Goal: Task Accomplishment & Management: Manage account settings

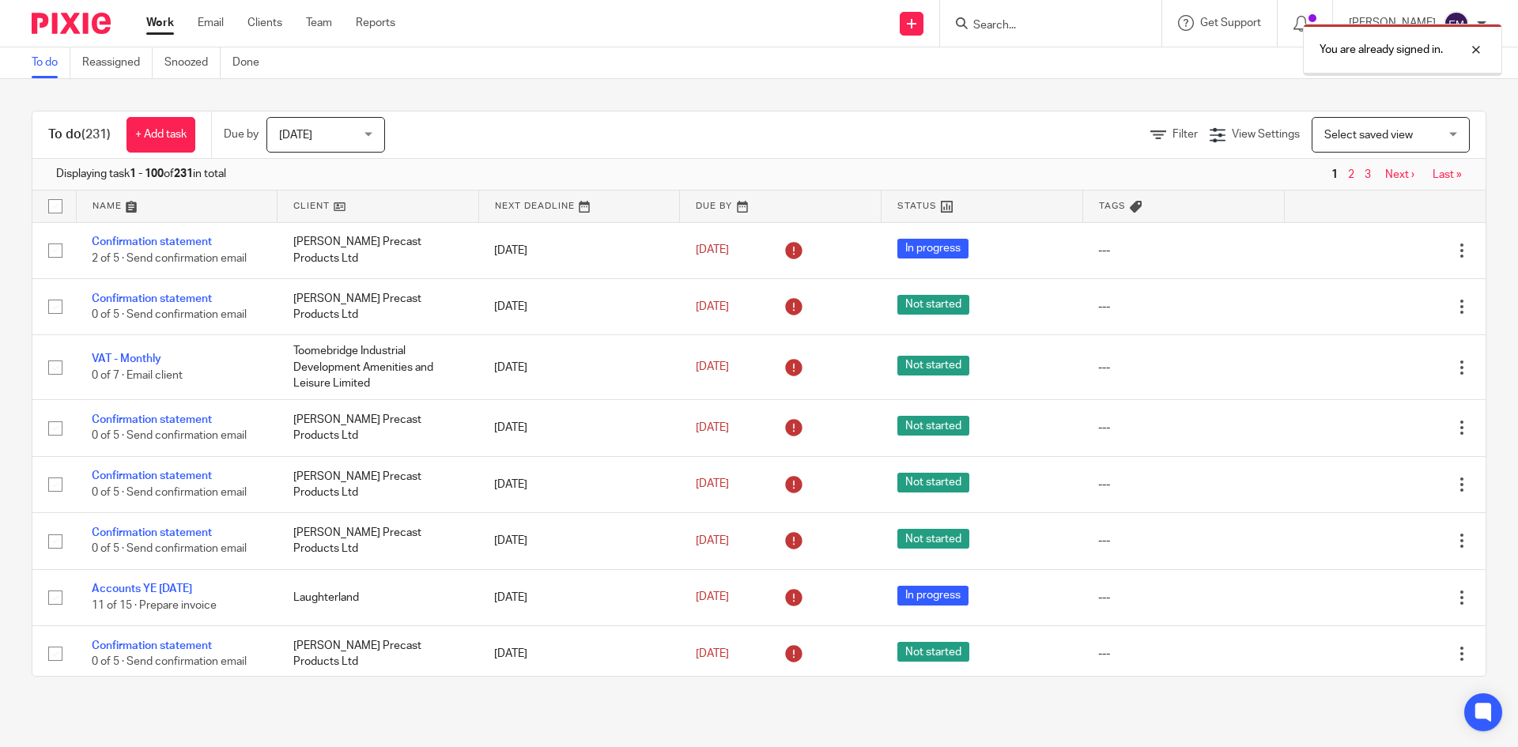
click at [970, 21] on div "You are already signed in." at bounding box center [1130, 46] width 743 height 60
click at [1478, 45] on div at bounding box center [1464, 49] width 43 height 19
click at [972, 28] on input "Search" at bounding box center [1043, 26] width 142 height 14
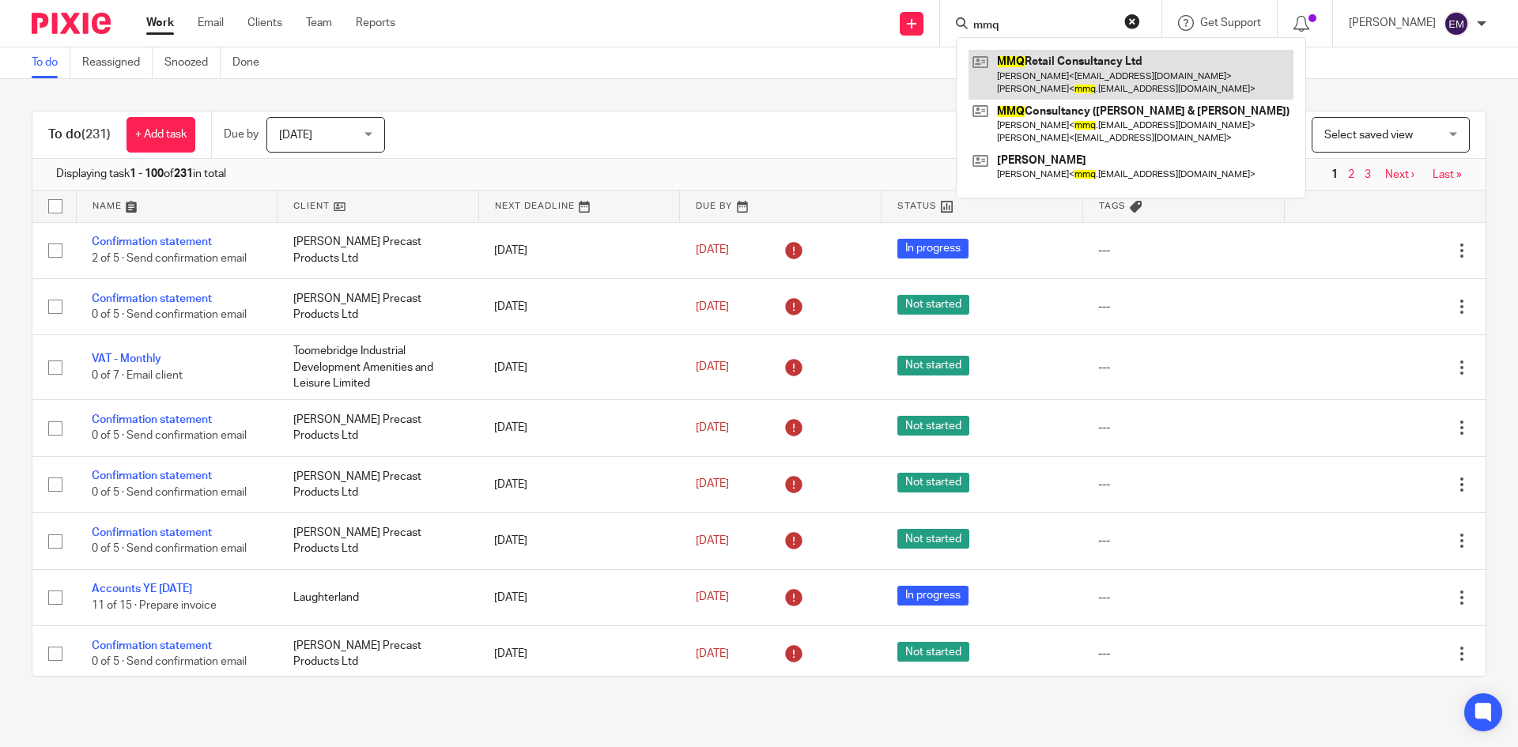
type input "mmq"
click at [1003, 58] on link at bounding box center [1131, 74] width 325 height 49
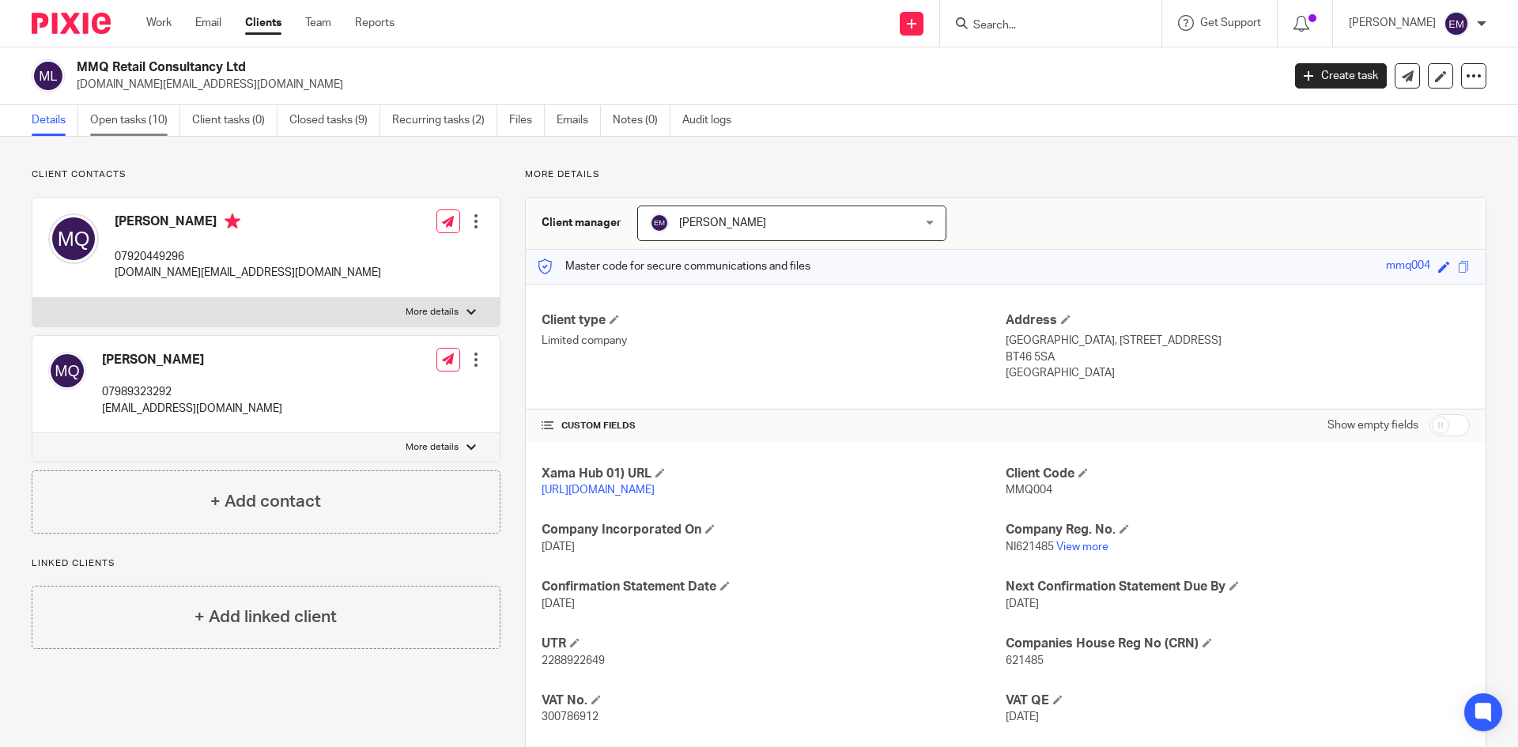
click at [146, 122] on link "Open tasks (10)" at bounding box center [135, 120] width 90 height 31
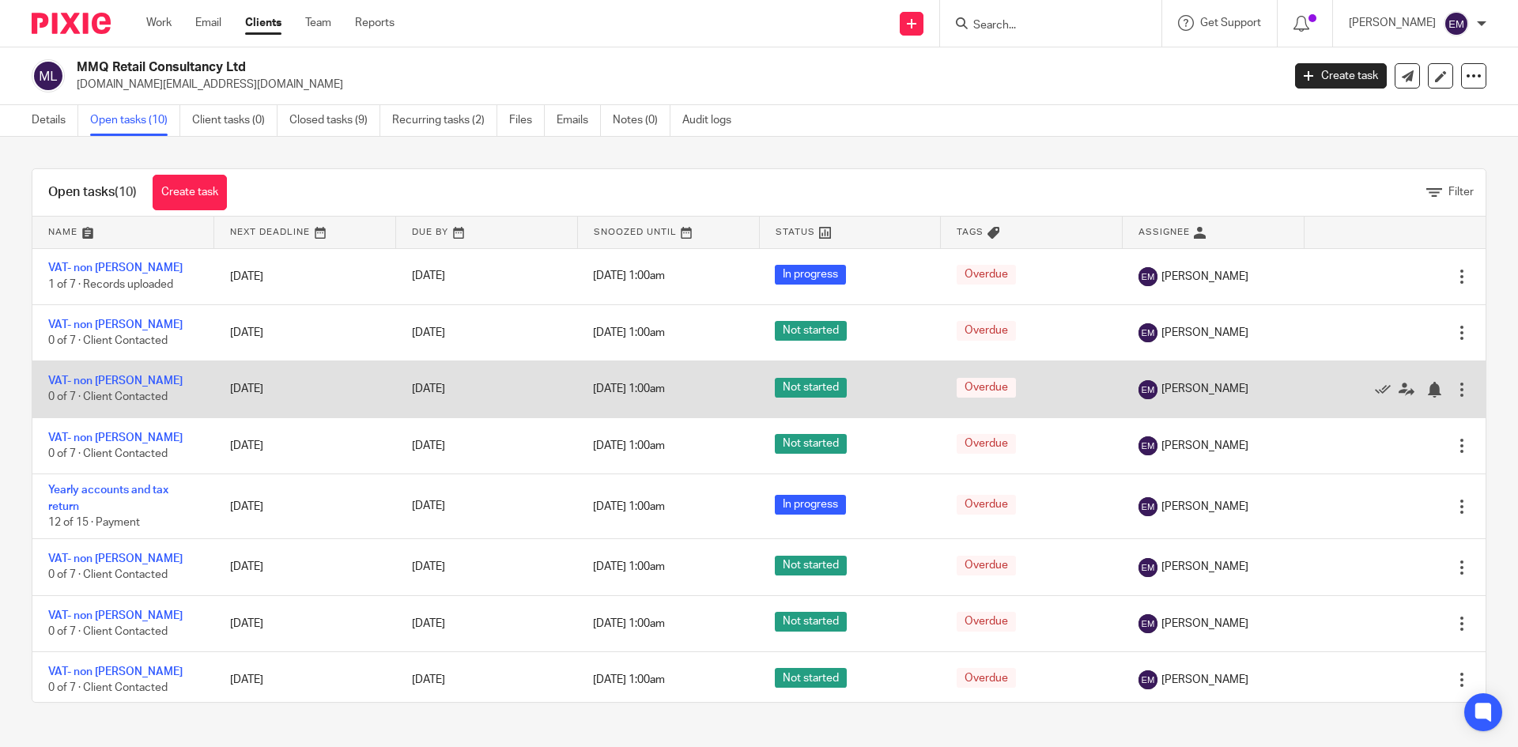
scroll to position [136, 0]
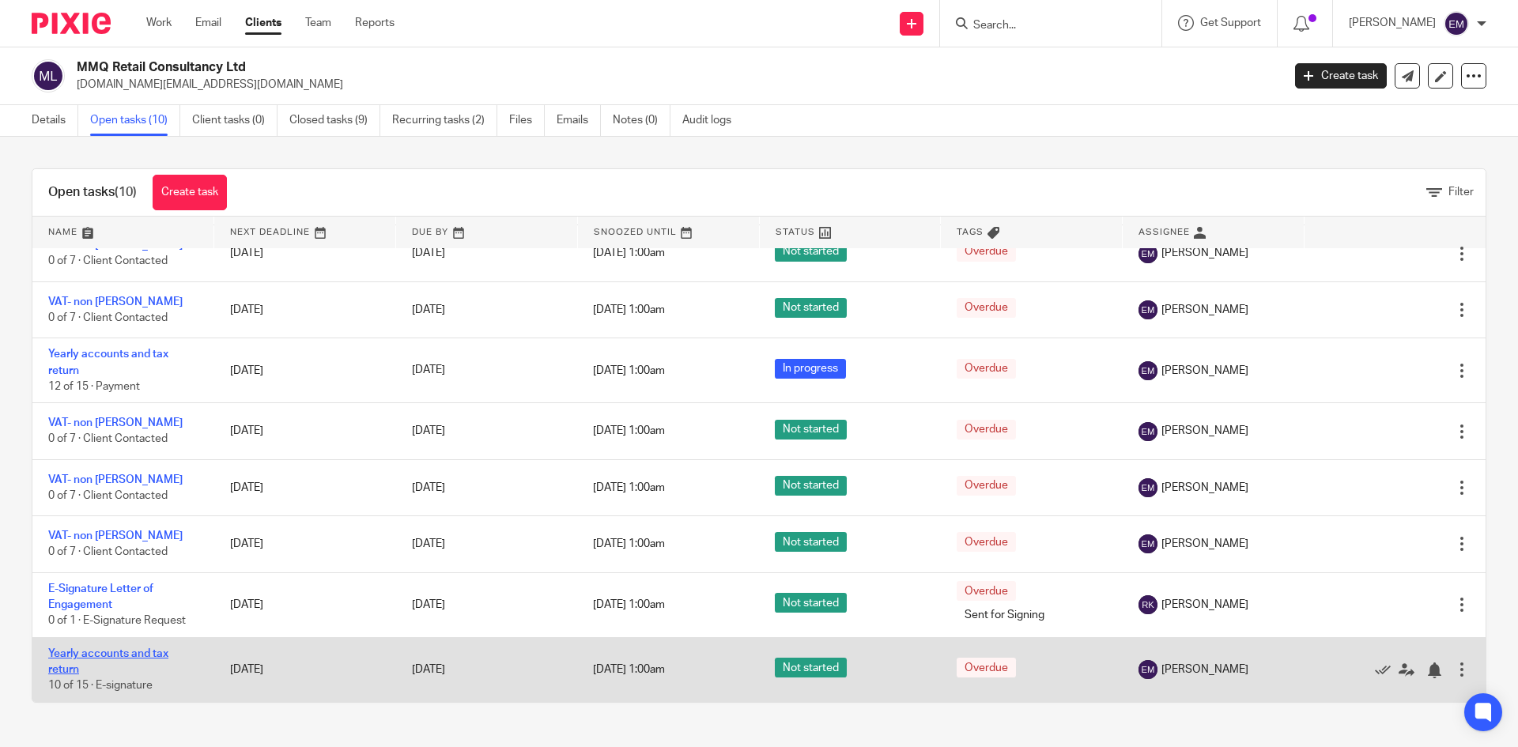
click at [96, 657] on link "Yearly accounts and tax return" at bounding box center [108, 661] width 120 height 27
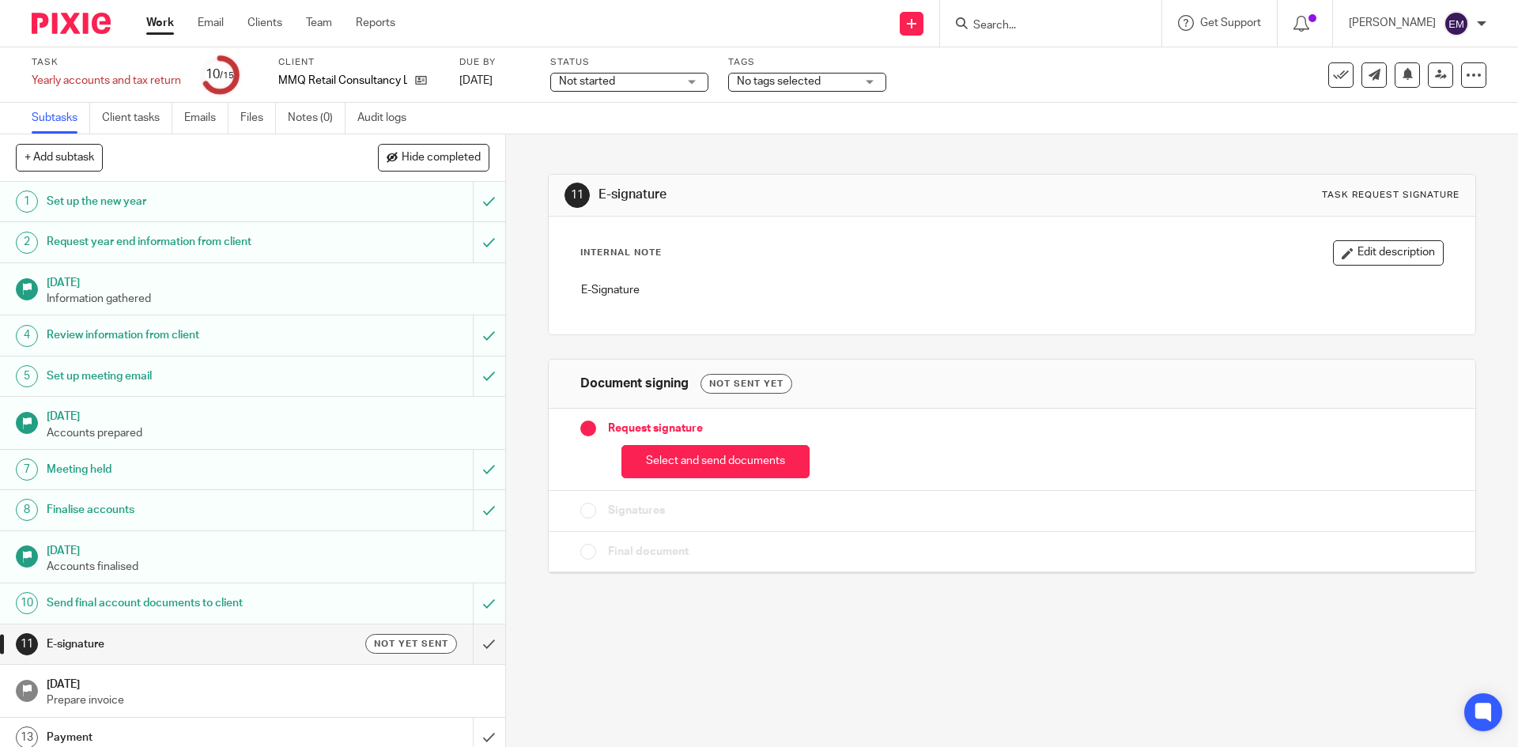
click at [233, 645] on h1 "E-signature" at bounding box center [184, 645] width 274 height 24
click at [670, 471] on button "Select and send documents" at bounding box center [716, 462] width 188 height 34
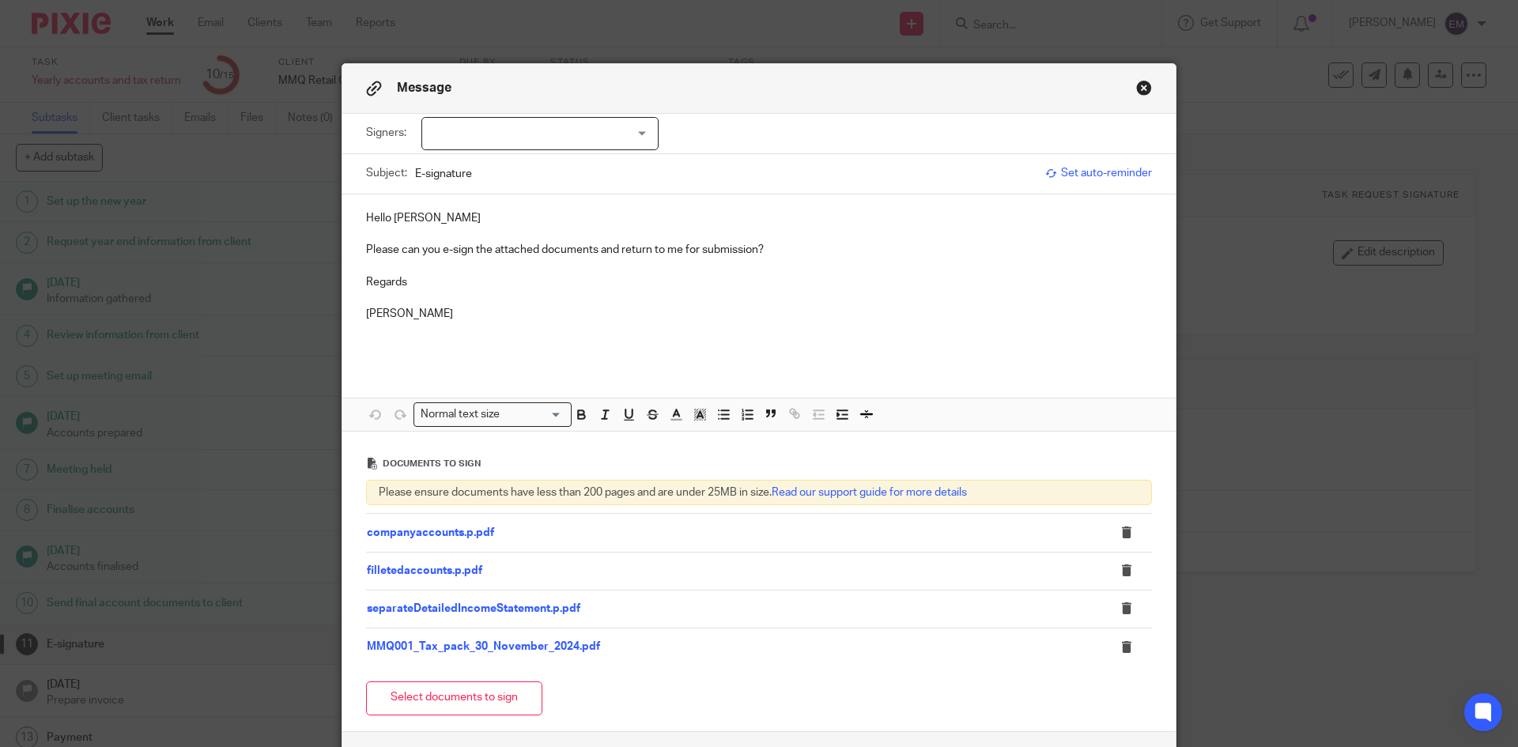
click at [431, 214] on p "Hello Martin" at bounding box center [759, 218] width 786 height 16
click at [436, 248] on p "Please can you e-sign the attached documents and return to me for submission?" at bounding box center [759, 250] width 786 height 16
drag, startPoint x: 734, startPoint y: 252, endPoint x: 758, endPoint y: 252, distance: 23.7
click at [734, 252] on p "Please can you please e-sign the attached Unaudited Financial Statements, docum…" at bounding box center [759, 250] width 786 height 16
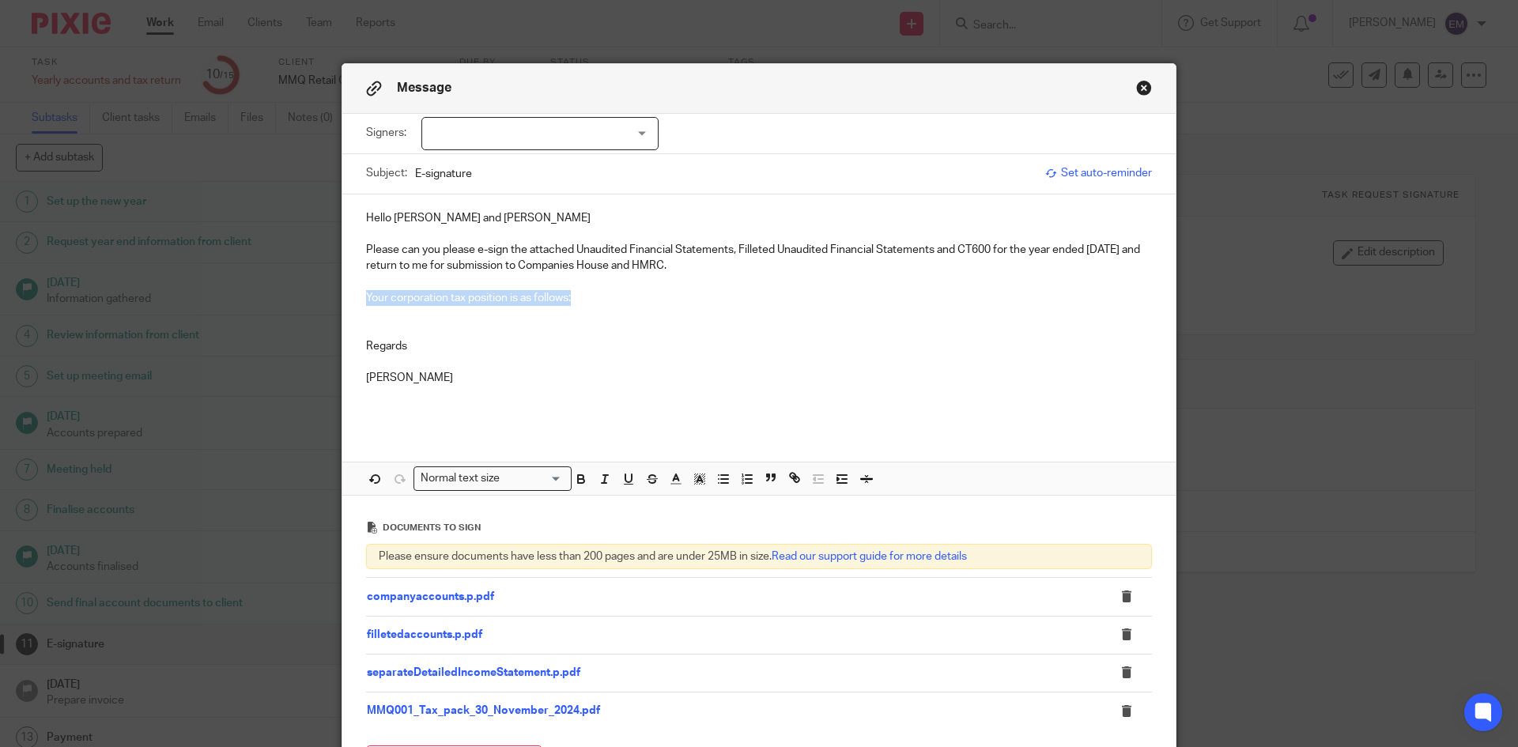
drag, startPoint x: 360, startPoint y: 297, endPoint x: 608, endPoint y: 296, distance: 248.3
click at [608, 296] on p "Your corporation tax position is as follows:" at bounding box center [759, 298] width 786 height 16
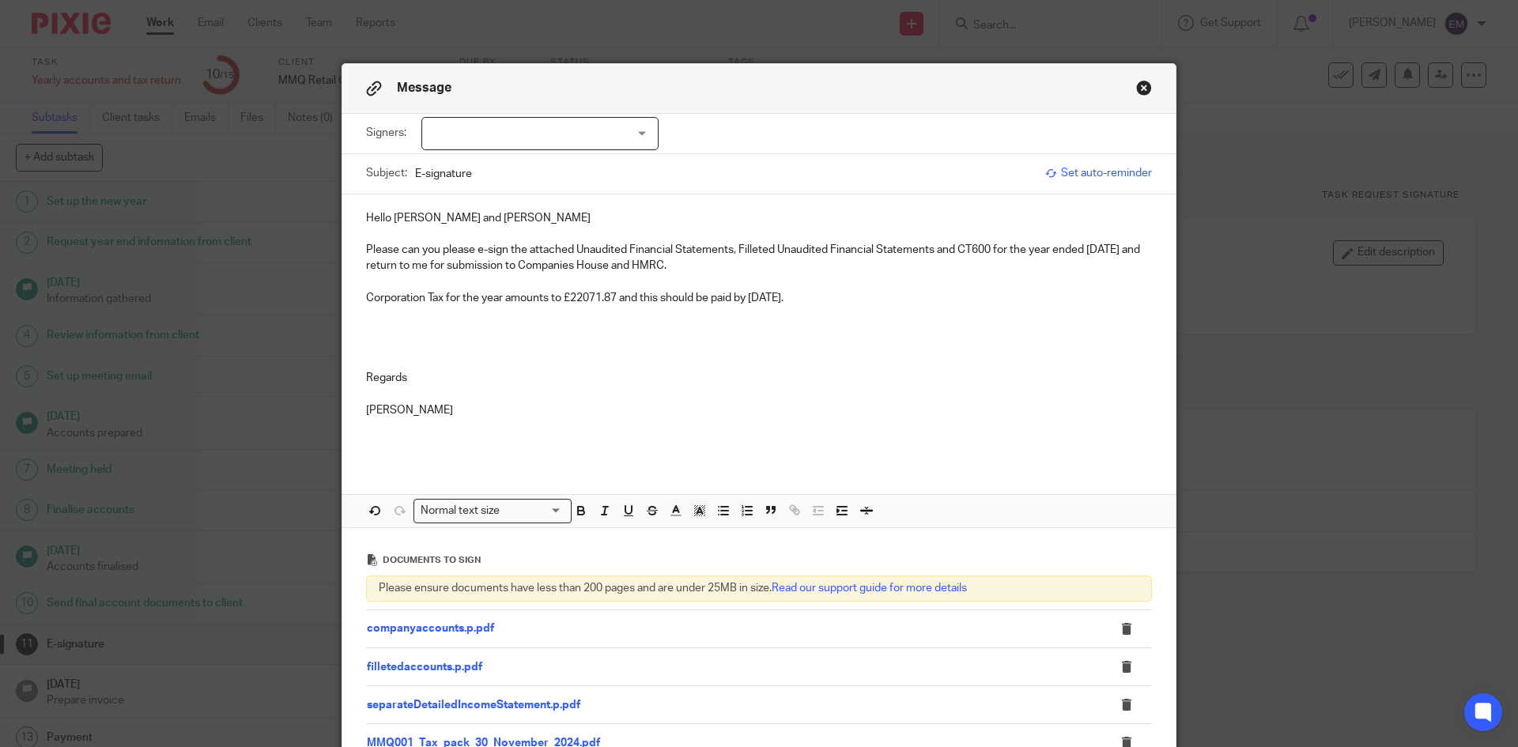
click at [577, 298] on p "Corporation Tax for the year amounts to £22071.87 and this should be paid by 1 …" at bounding box center [759, 298] width 786 height 16
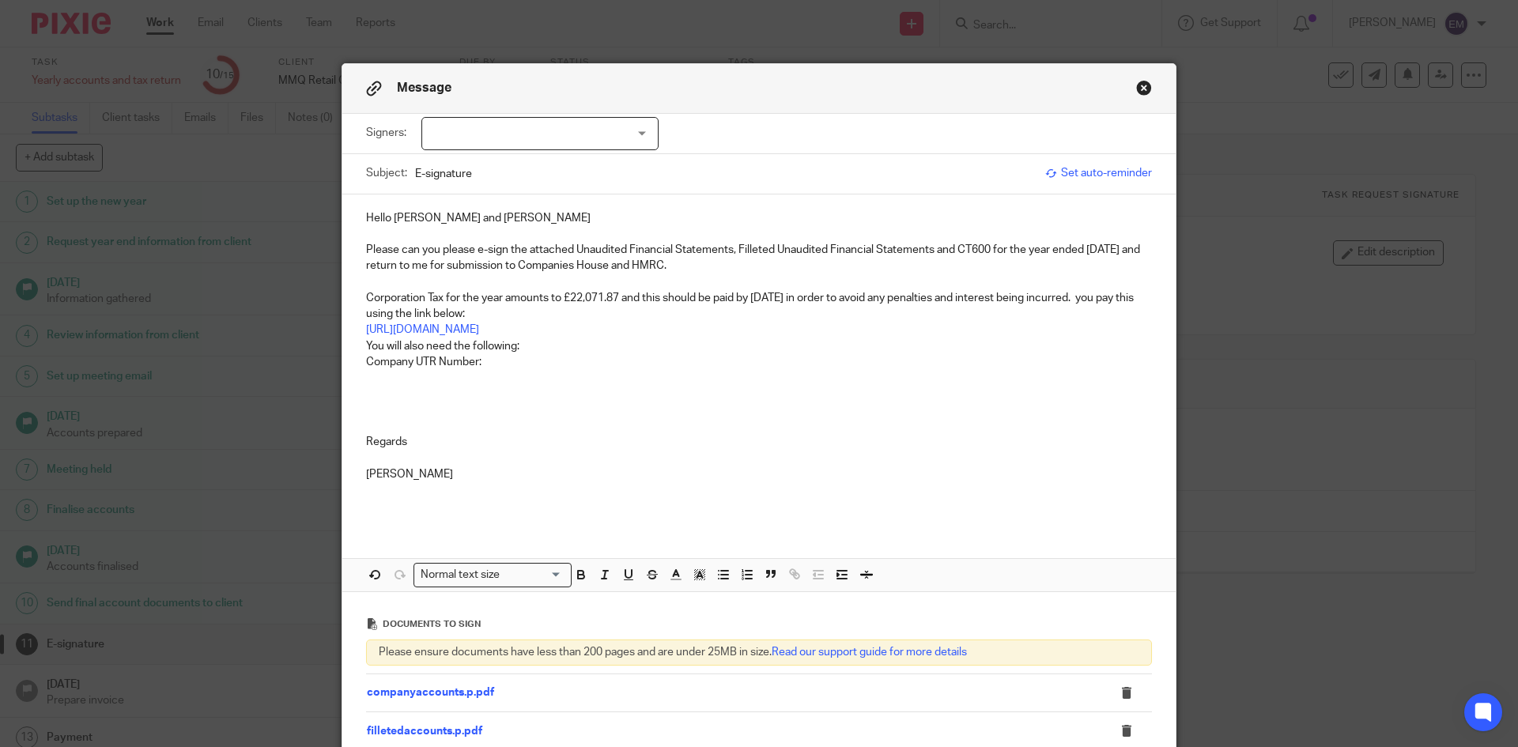
click at [494, 366] on p "Company UTR Number:" at bounding box center [759, 362] width 786 height 16
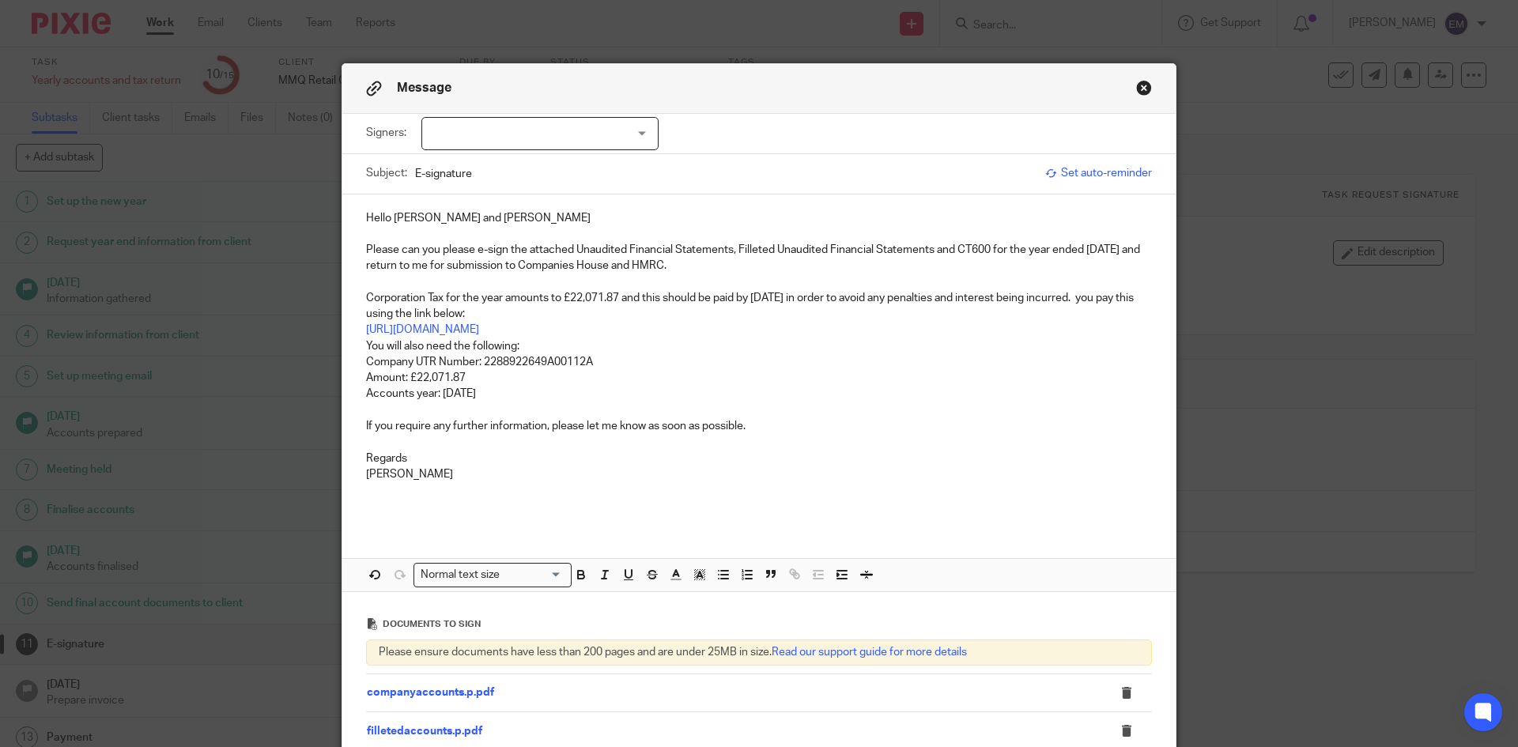
click at [371, 410] on p at bounding box center [759, 411] width 786 height 16
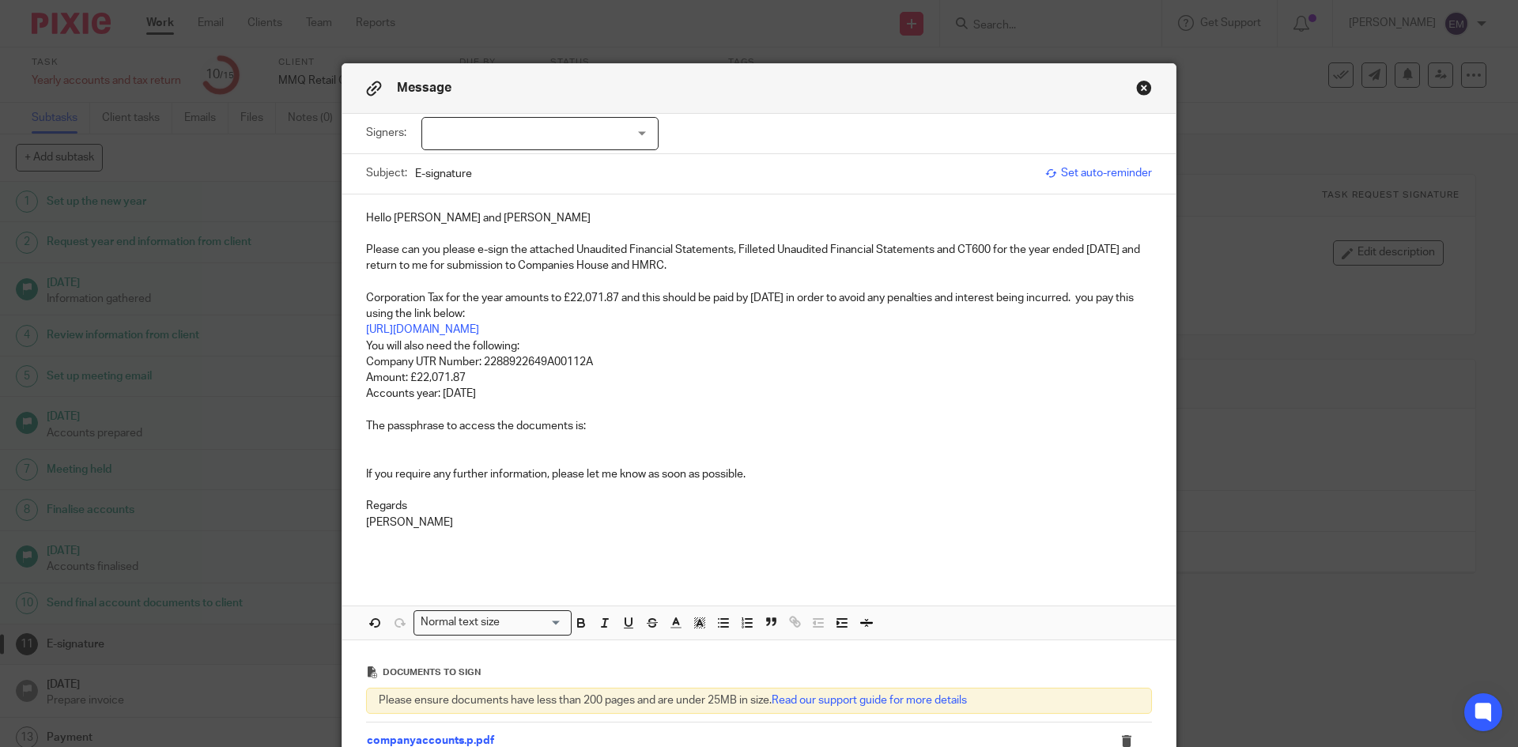
click at [618, 429] on p "The passphrase to access the documents is:" at bounding box center [759, 426] width 786 height 16
drag, startPoint x: 395, startPoint y: 467, endPoint x: 393, endPoint y: 451, distance: 15.9
click at [394, 467] on p "If you require any further information, please let me know as soon as possible." at bounding box center [759, 475] width 786 height 16
click at [393, 451] on p at bounding box center [759, 459] width 786 height 16
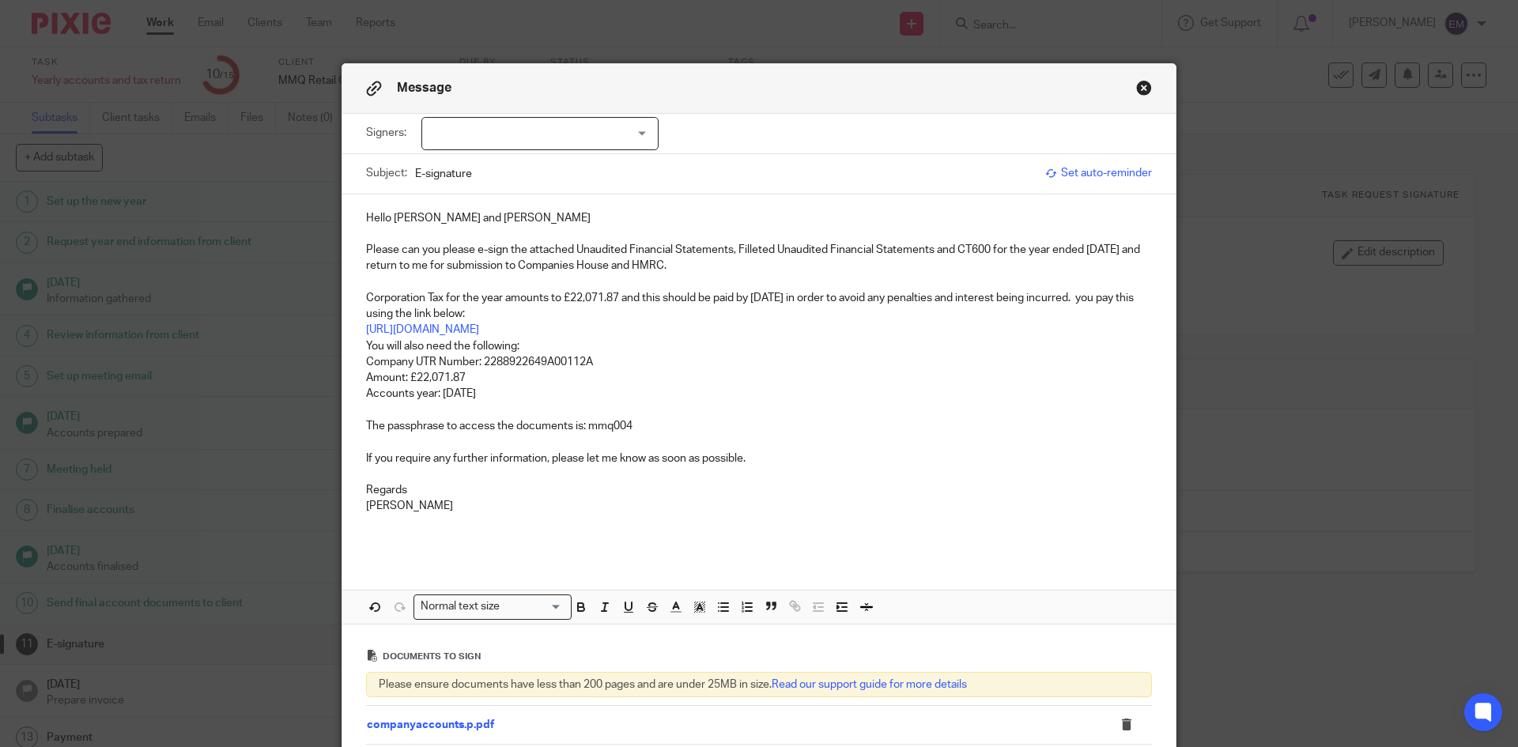
click at [476, 130] on div at bounding box center [540, 133] width 237 height 33
click at [464, 165] on span "Martin Quinn" at bounding box center [487, 166] width 87 height 11
checkbox input "true"
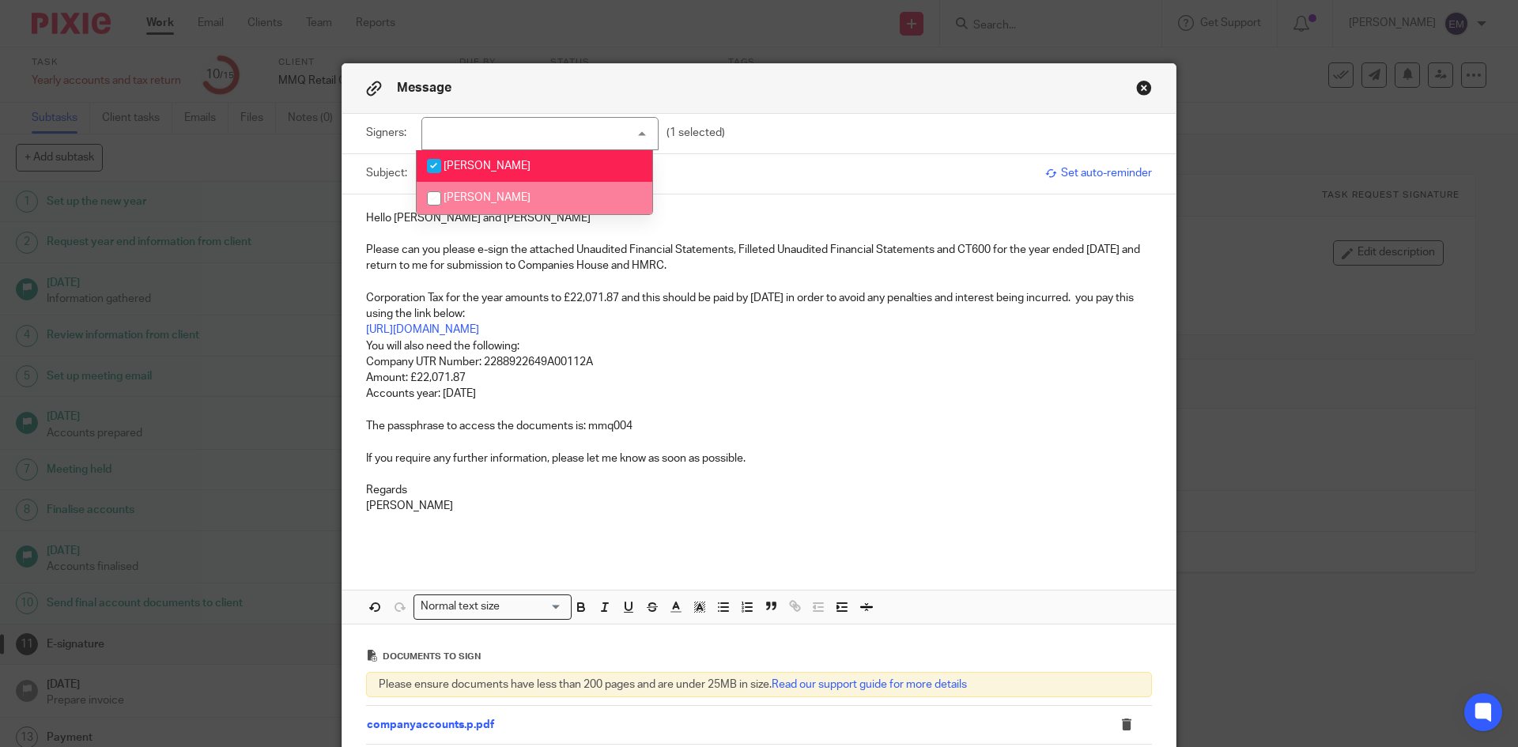
click at [462, 202] on span "Michele Quinn" at bounding box center [487, 197] width 87 height 11
checkbox input "true"
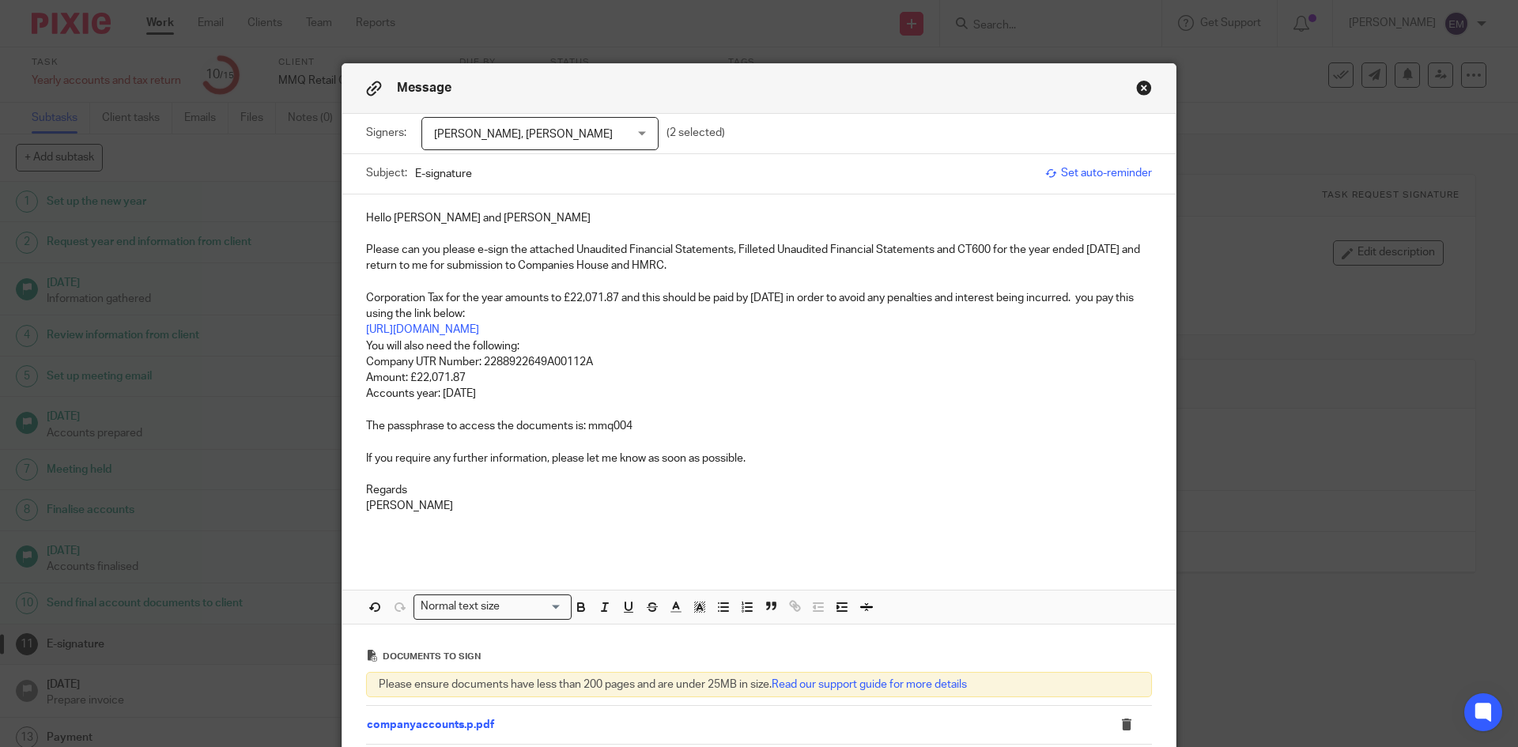
click at [739, 407] on p at bounding box center [759, 411] width 786 height 16
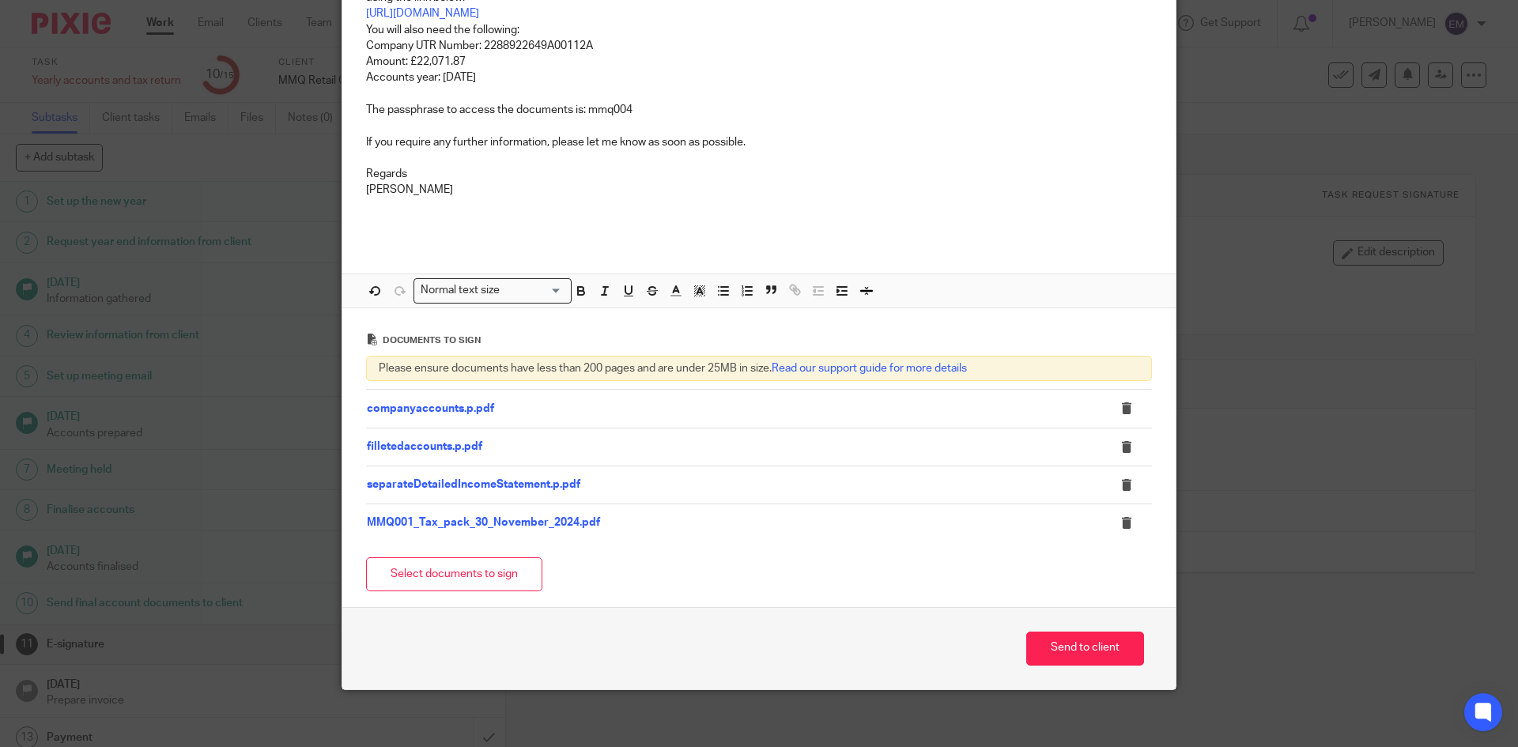
scroll to position [323, 0]
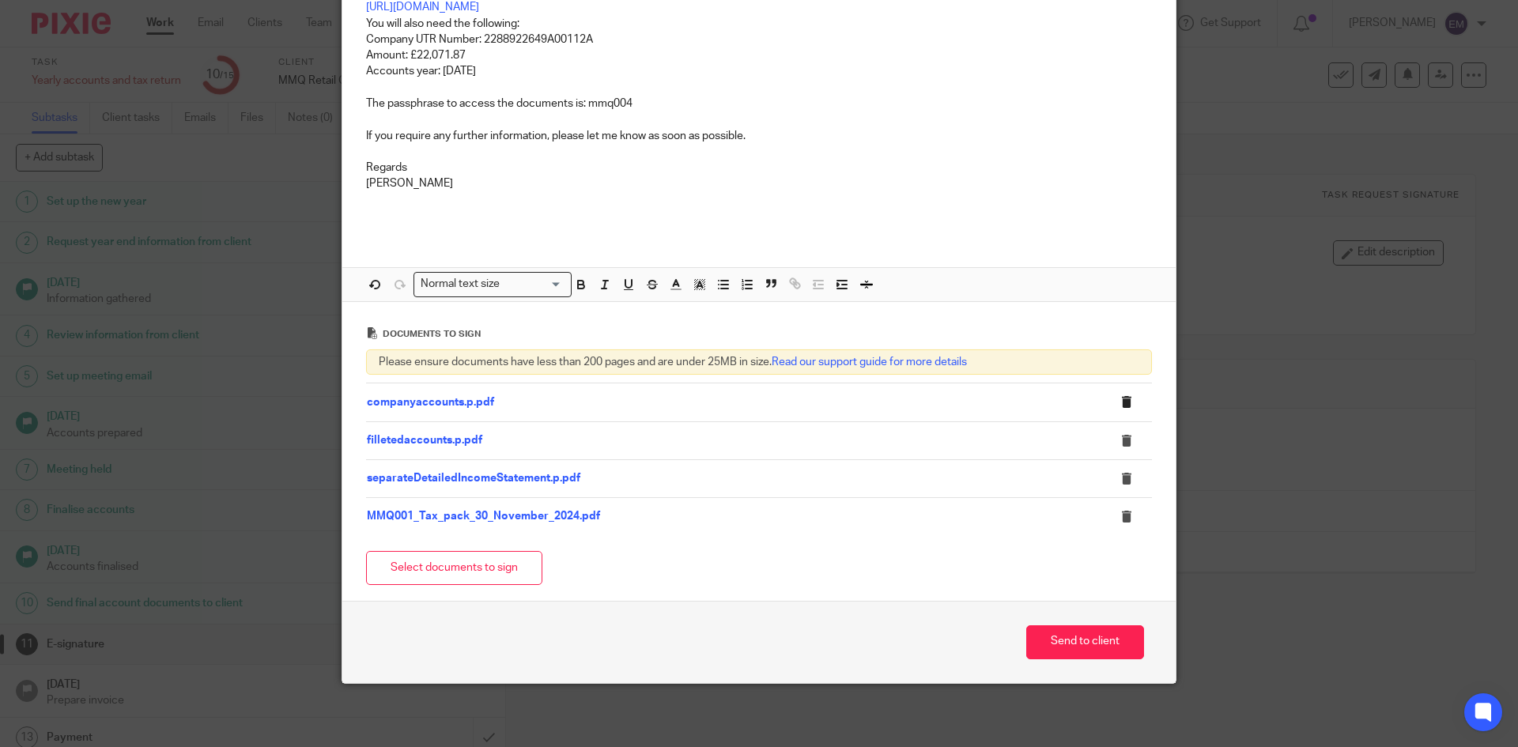
click at [1124, 401] on icon at bounding box center [1127, 402] width 12 height 12
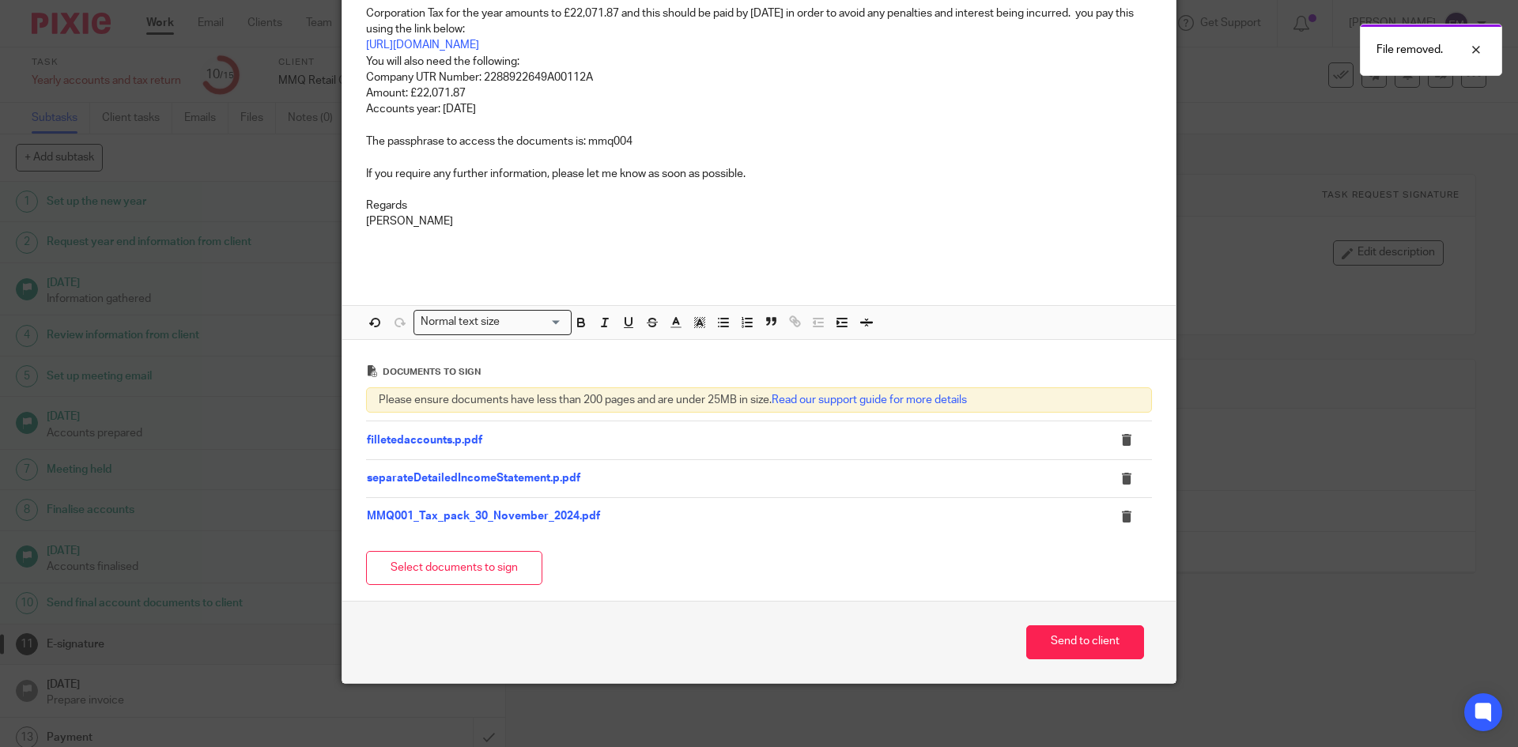
scroll to position [285, 0]
click at [1123, 441] on icon at bounding box center [1127, 440] width 12 height 12
click at [1471, 49] on div at bounding box center [1464, 49] width 43 height 19
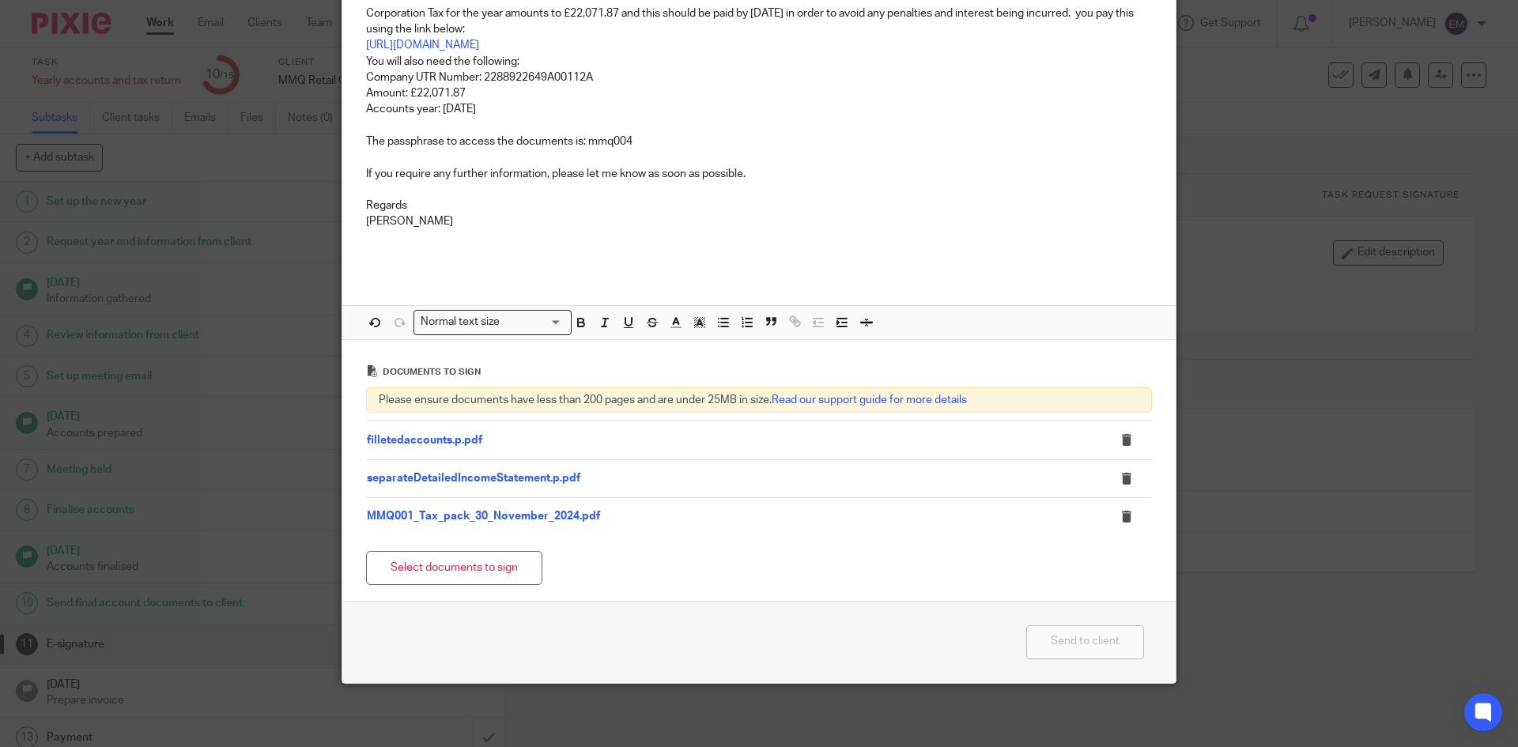
click at [1111, 438] on div at bounding box center [1123, 441] width 42 height 16
click at [1121, 439] on icon at bounding box center [1127, 440] width 12 height 12
click at [1121, 442] on icon at bounding box center [1127, 440] width 12 height 12
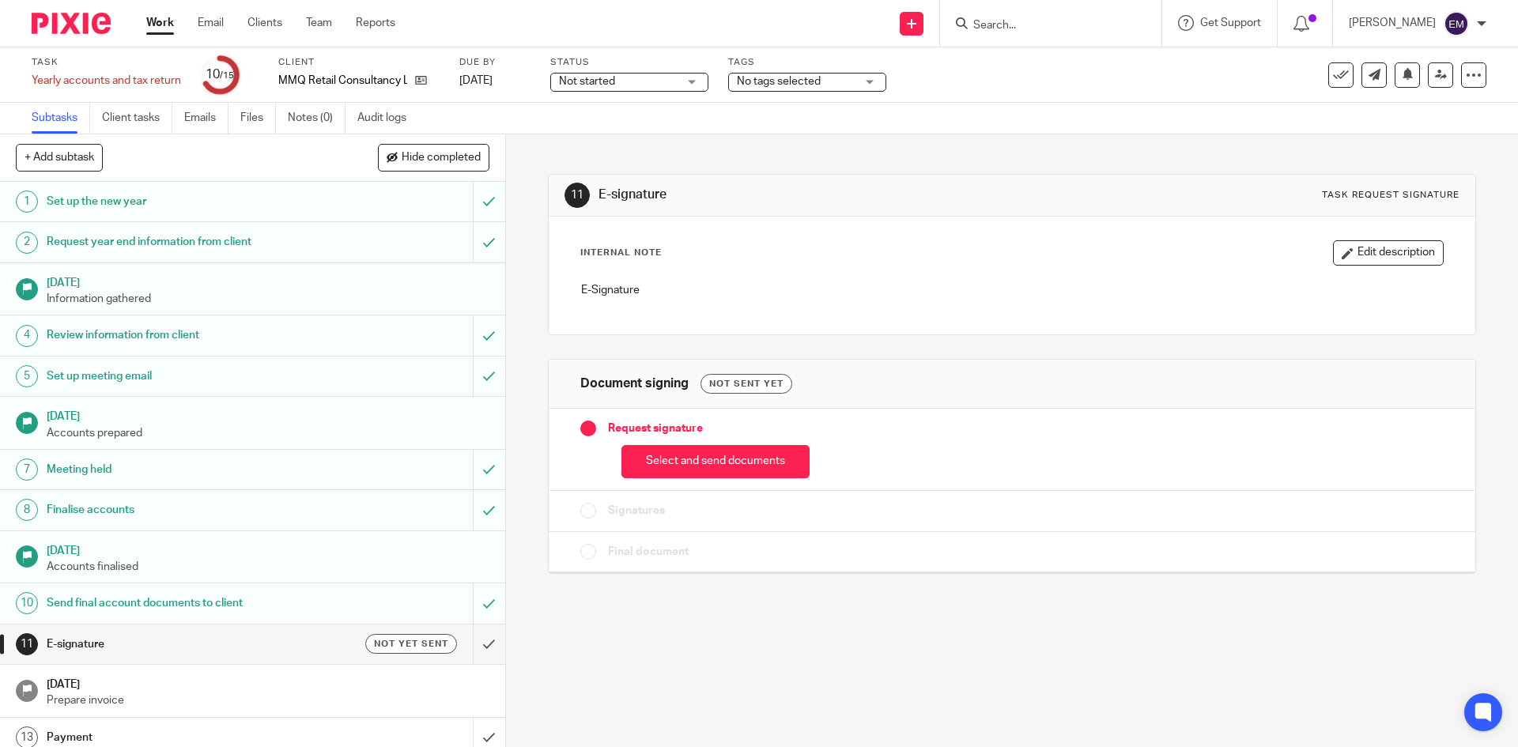
click at [980, 25] on input "Search" at bounding box center [1043, 26] width 142 height 14
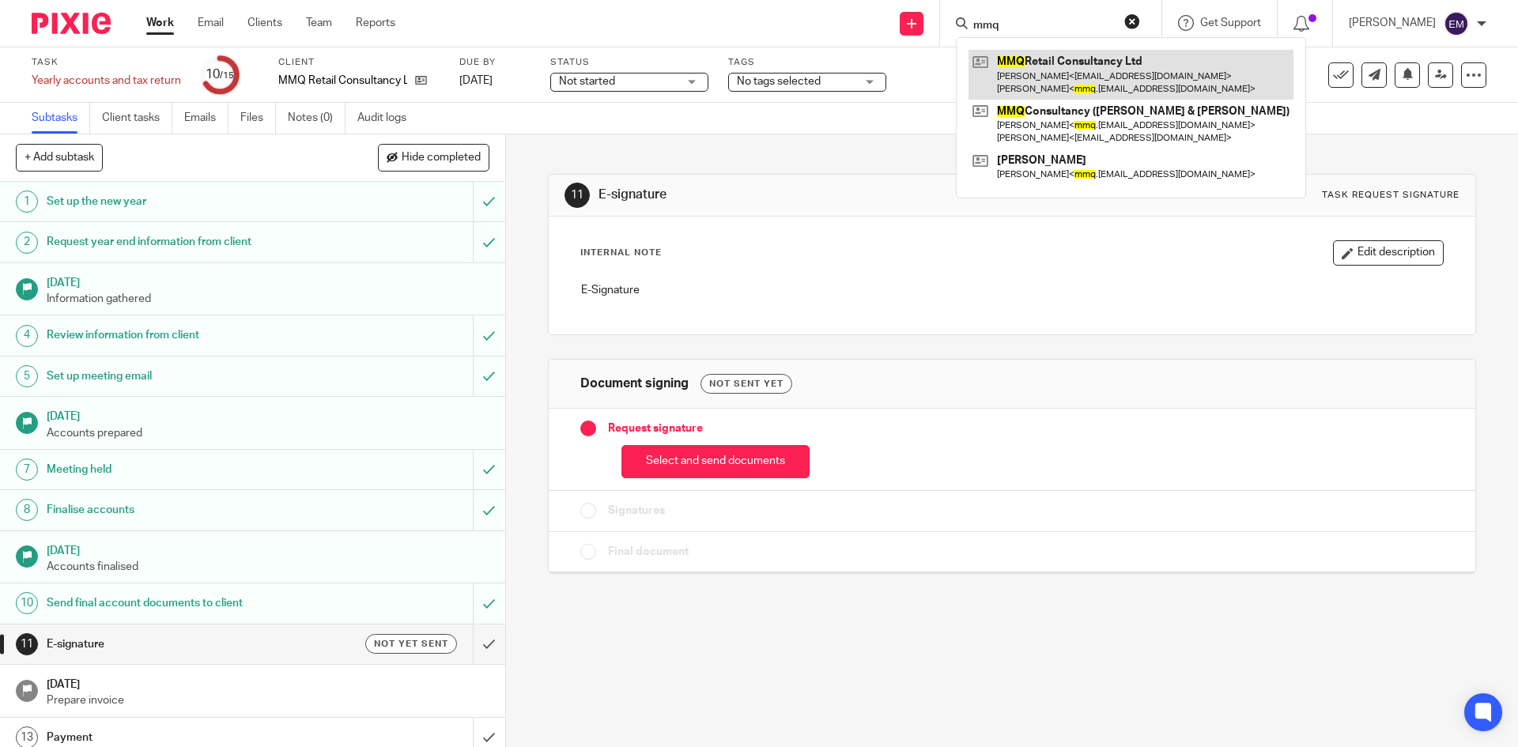
type input "mmq"
click at [1028, 68] on link at bounding box center [1131, 74] width 325 height 49
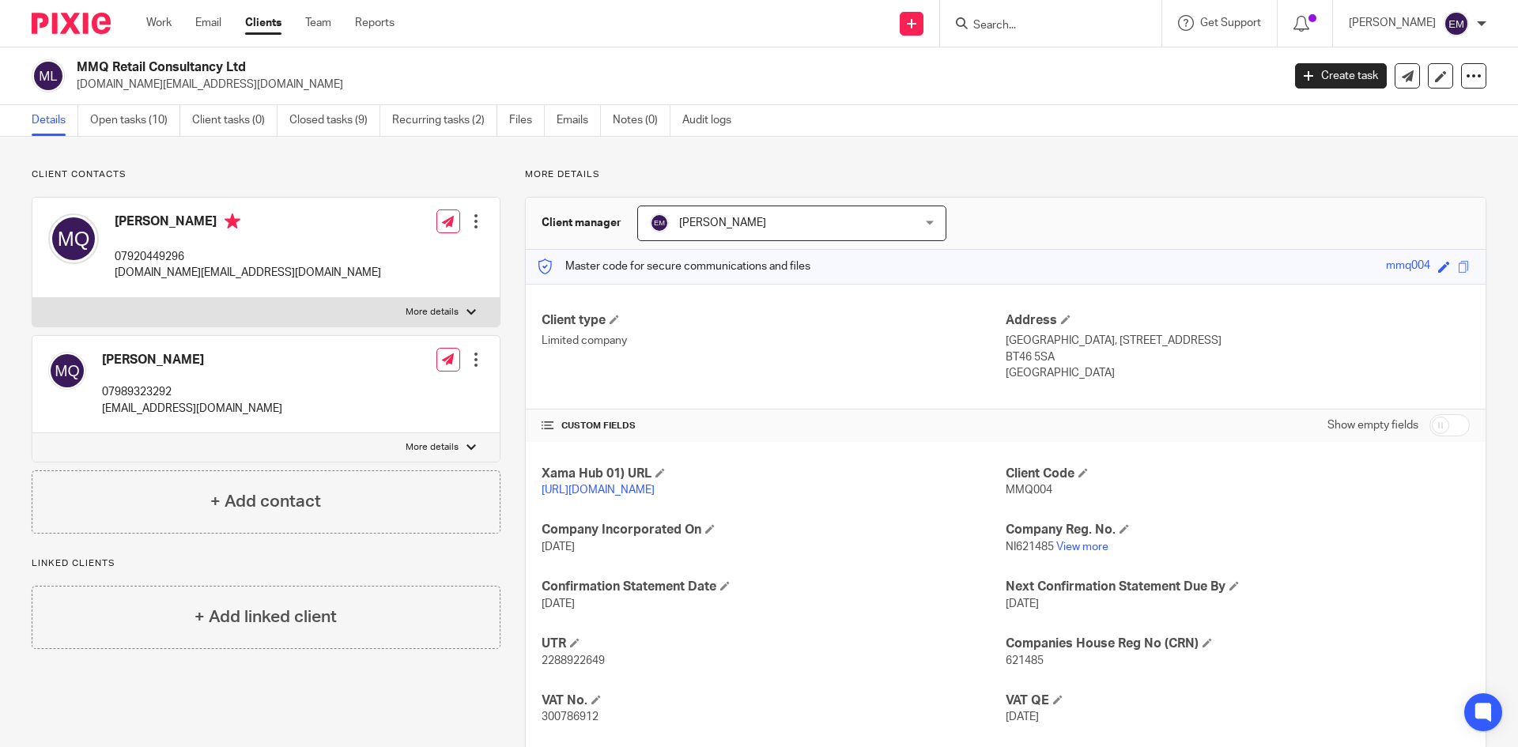
drag, startPoint x: 1375, startPoint y: 264, endPoint x: 1420, endPoint y: 263, distance: 44.3
click at [1420, 263] on div "Save mmq004" at bounding box center [1420, 267] width 68 height 18
copy div "mmq004"
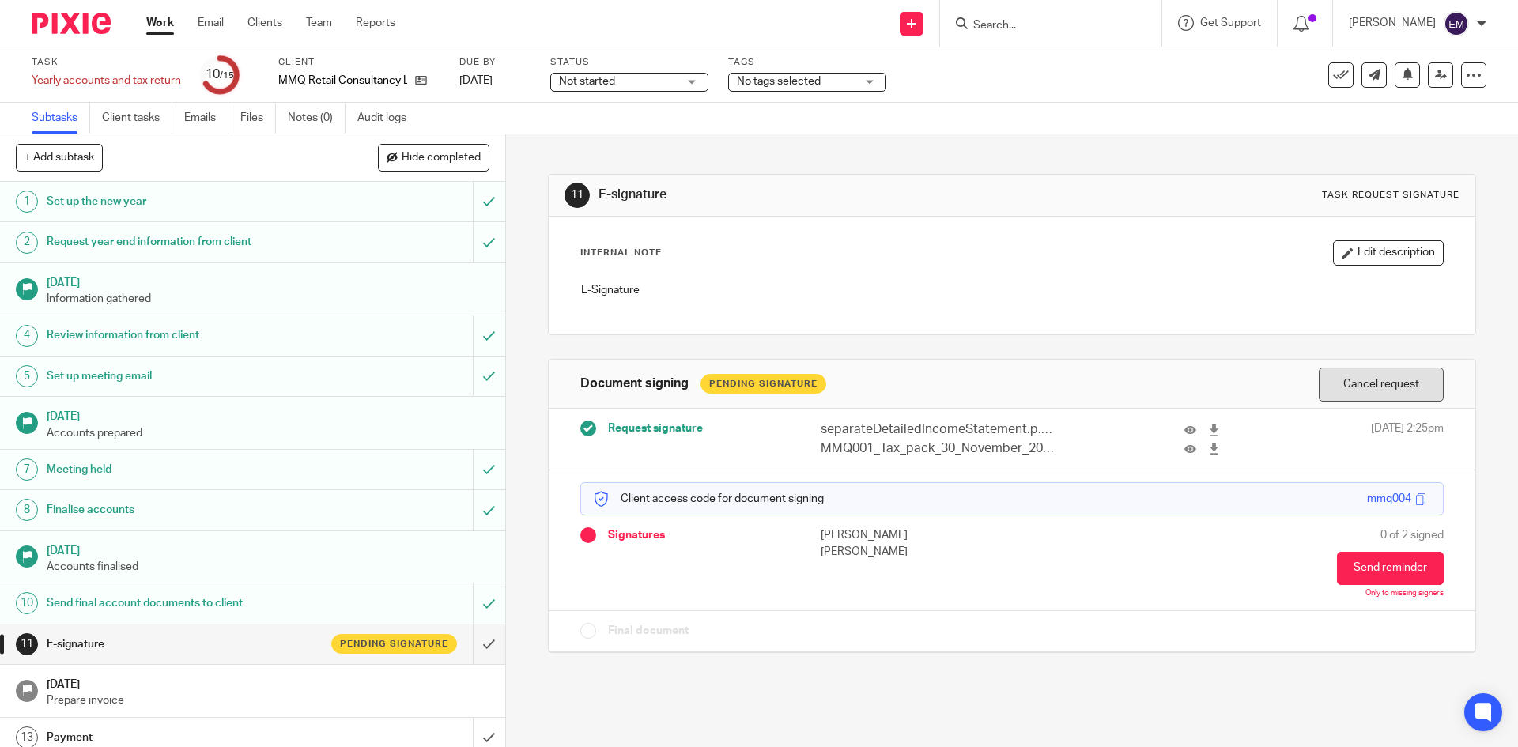
click at [1362, 385] on button "Cancel request" at bounding box center [1381, 385] width 125 height 34
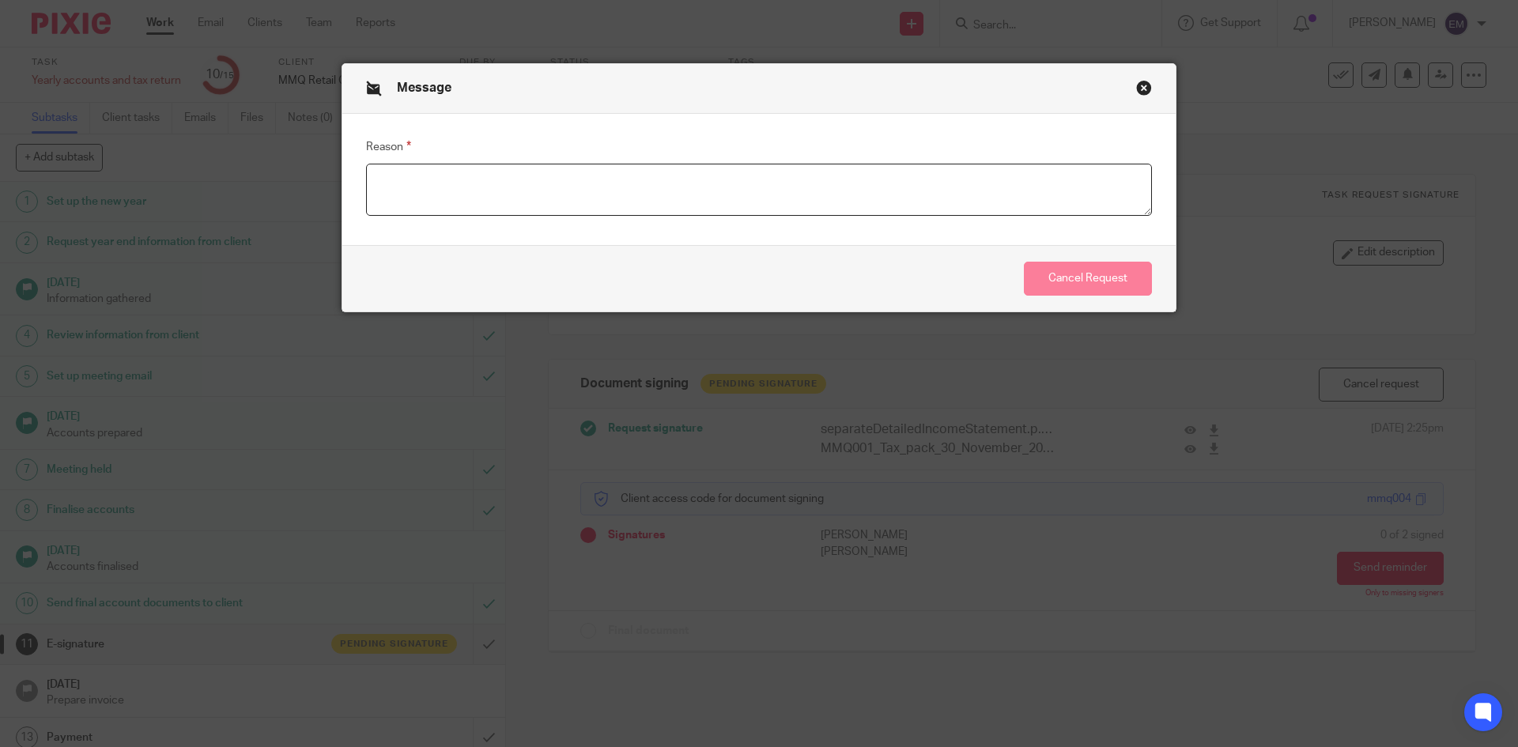
click at [550, 198] on textarea "Reason" at bounding box center [759, 190] width 786 height 52
type textarea "incorrect accounts"
click at [1094, 273] on button "Cancel Request" at bounding box center [1088, 279] width 128 height 34
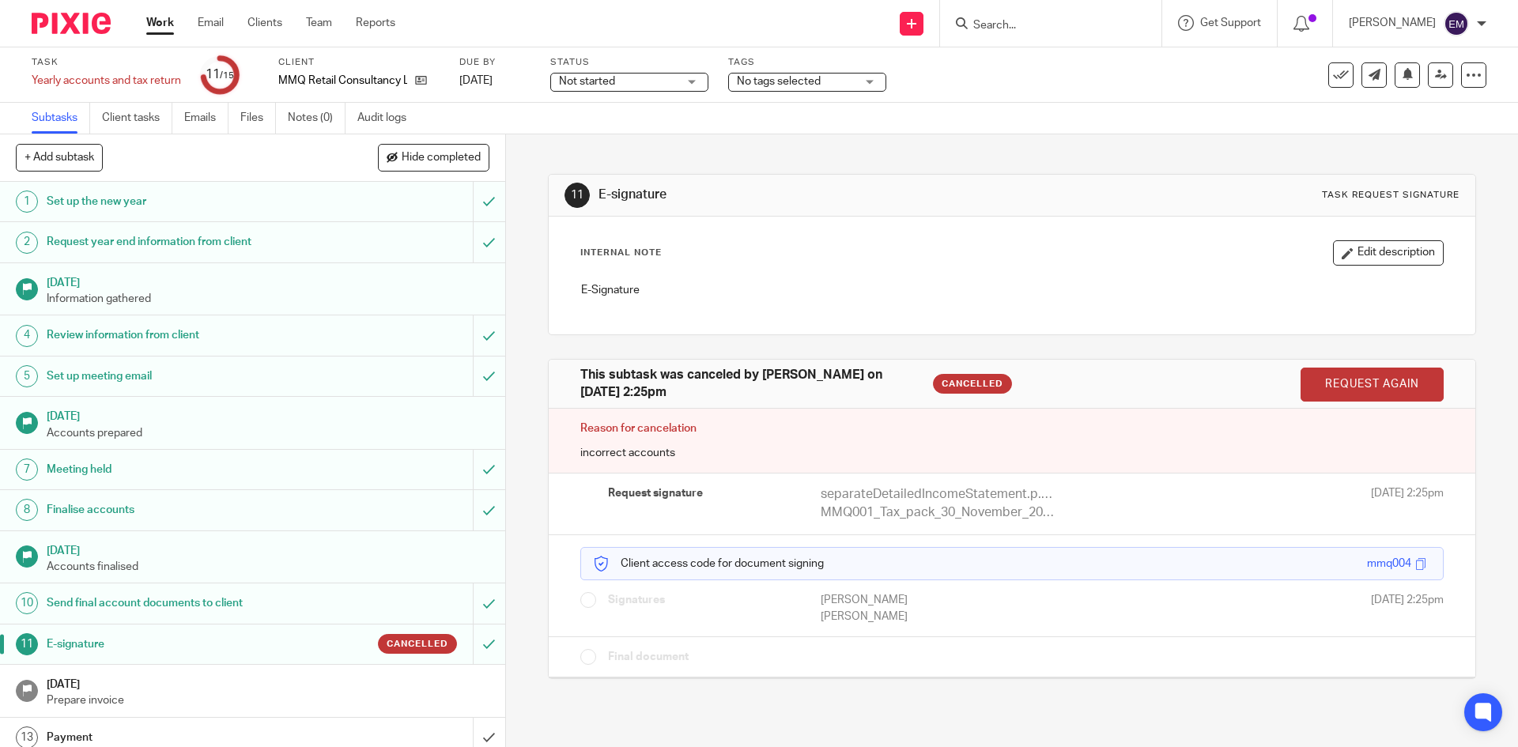
click at [391, 610] on div "Send final account documents to client" at bounding box center [252, 604] width 410 height 24
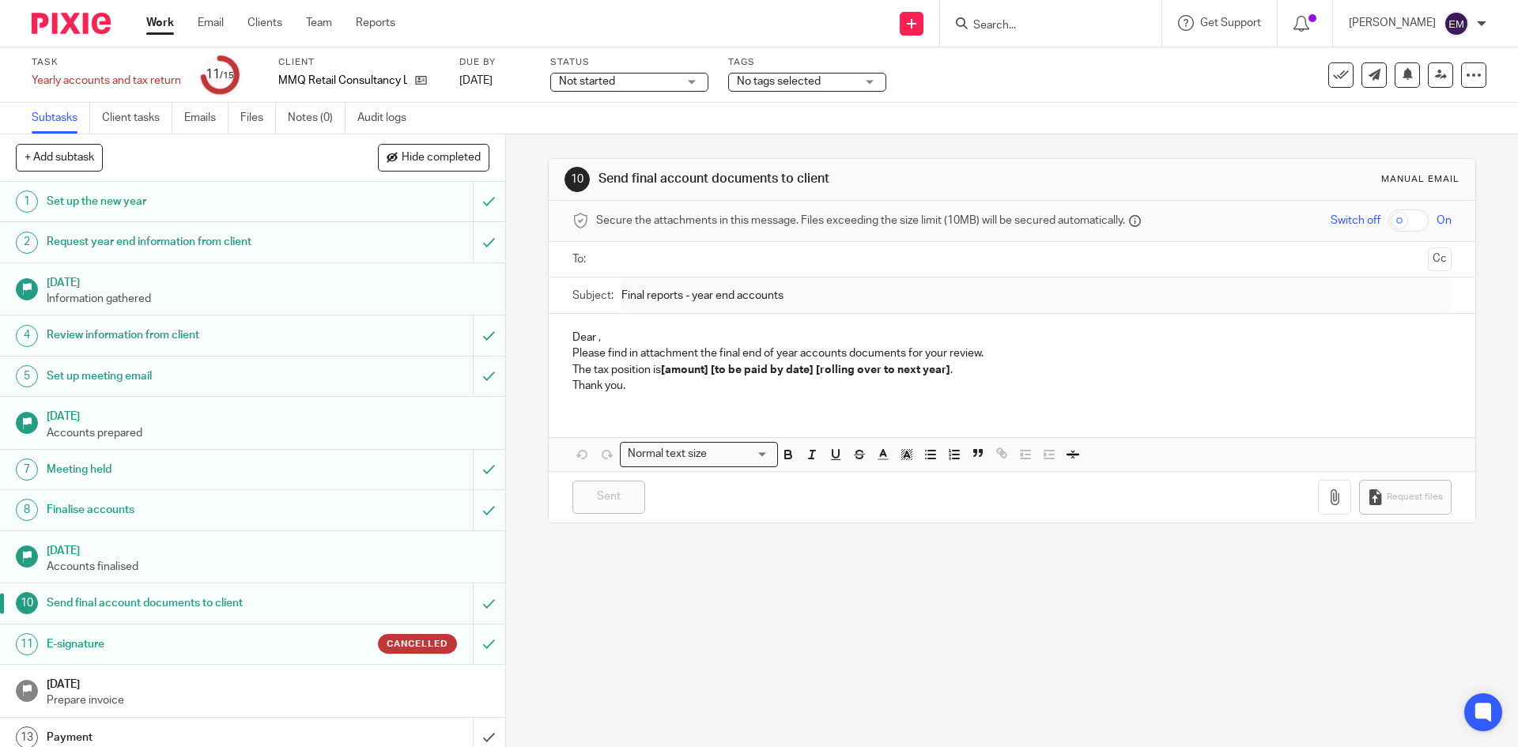
click at [303, 638] on h1 "E-signature" at bounding box center [184, 645] width 274 height 24
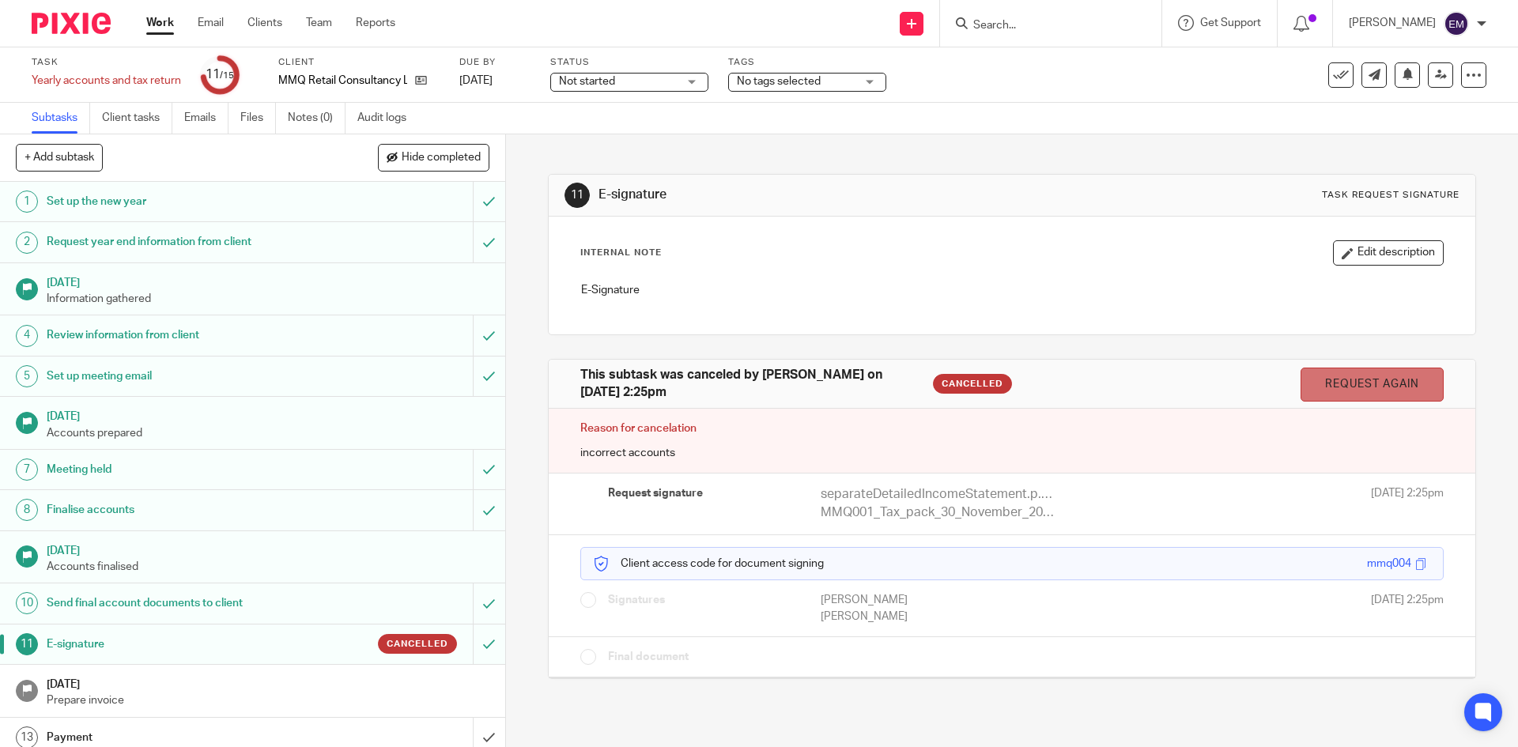
click at [1338, 382] on link "Request again" at bounding box center [1372, 385] width 143 height 34
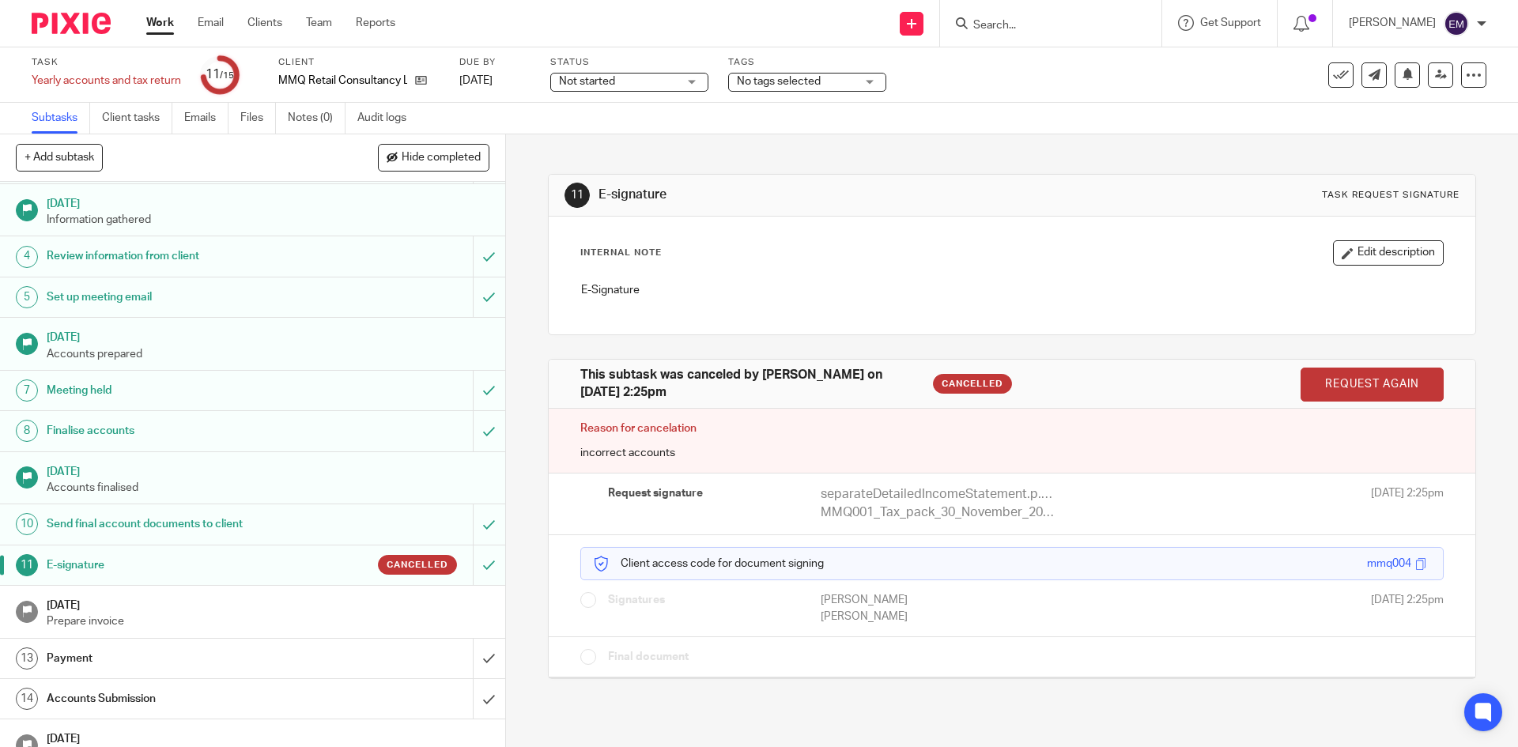
scroll to position [104, 0]
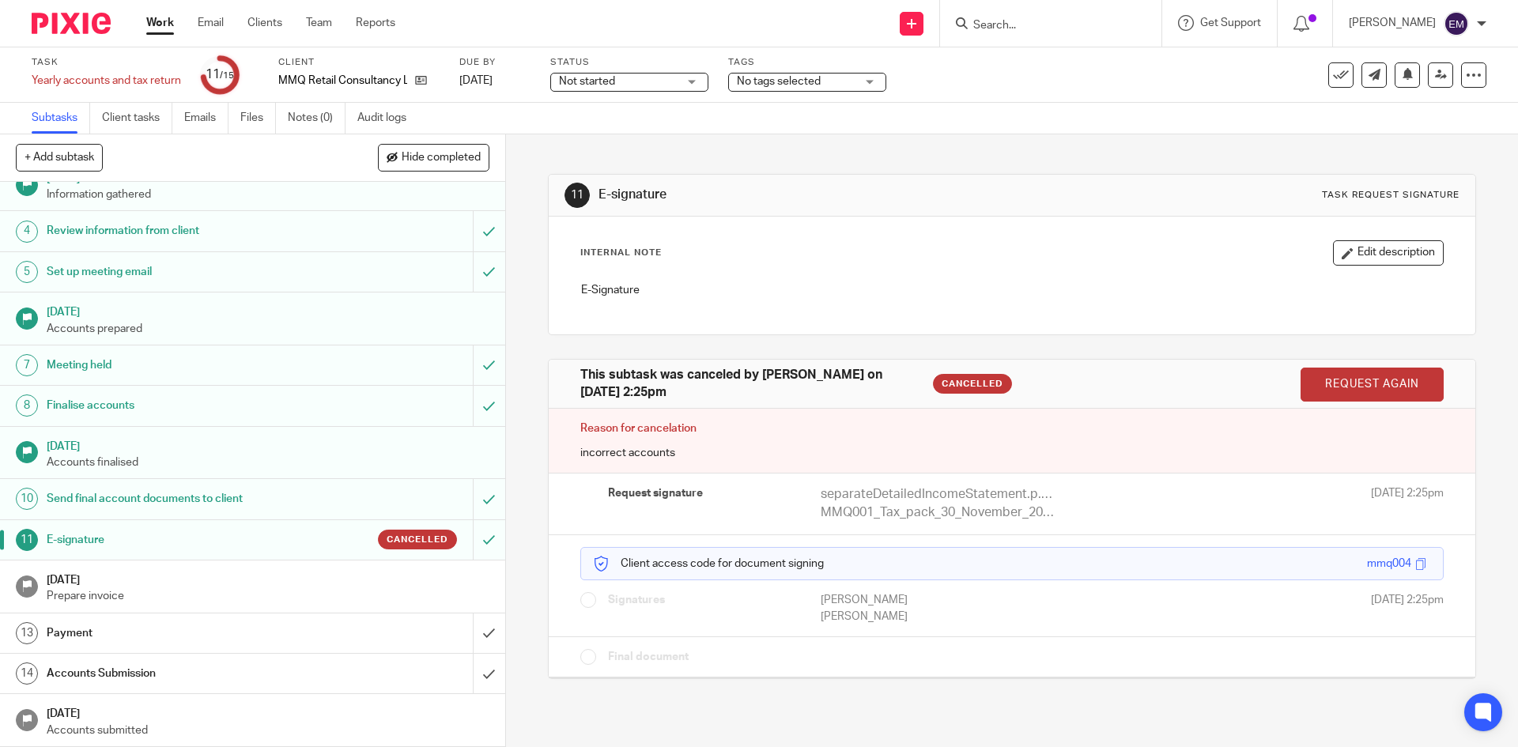
click at [306, 505] on h1 "Send final account documents to client" at bounding box center [184, 499] width 274 height 24
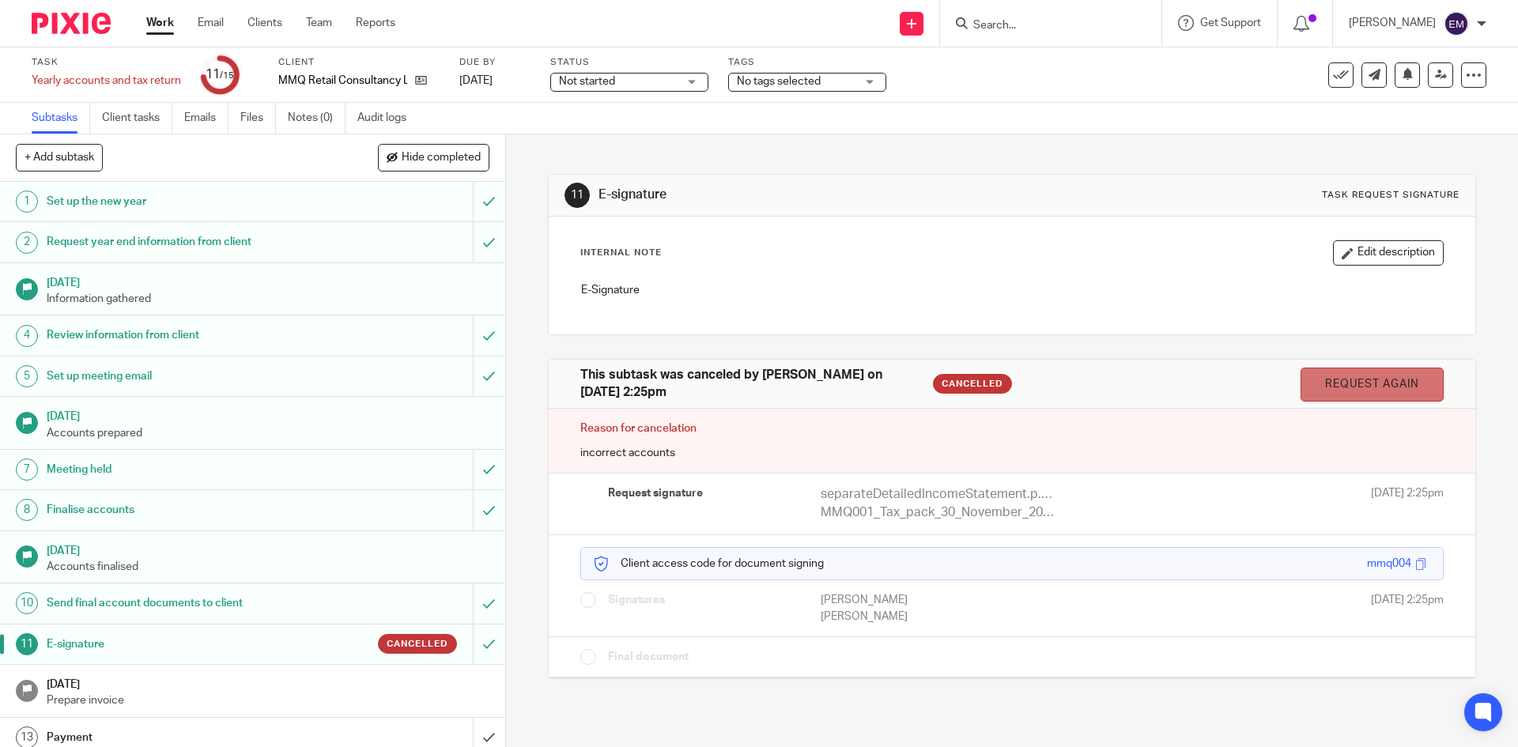
click at [1344, 392] on link "Request again" at bounding box center [1372, 385] width 143 height 34
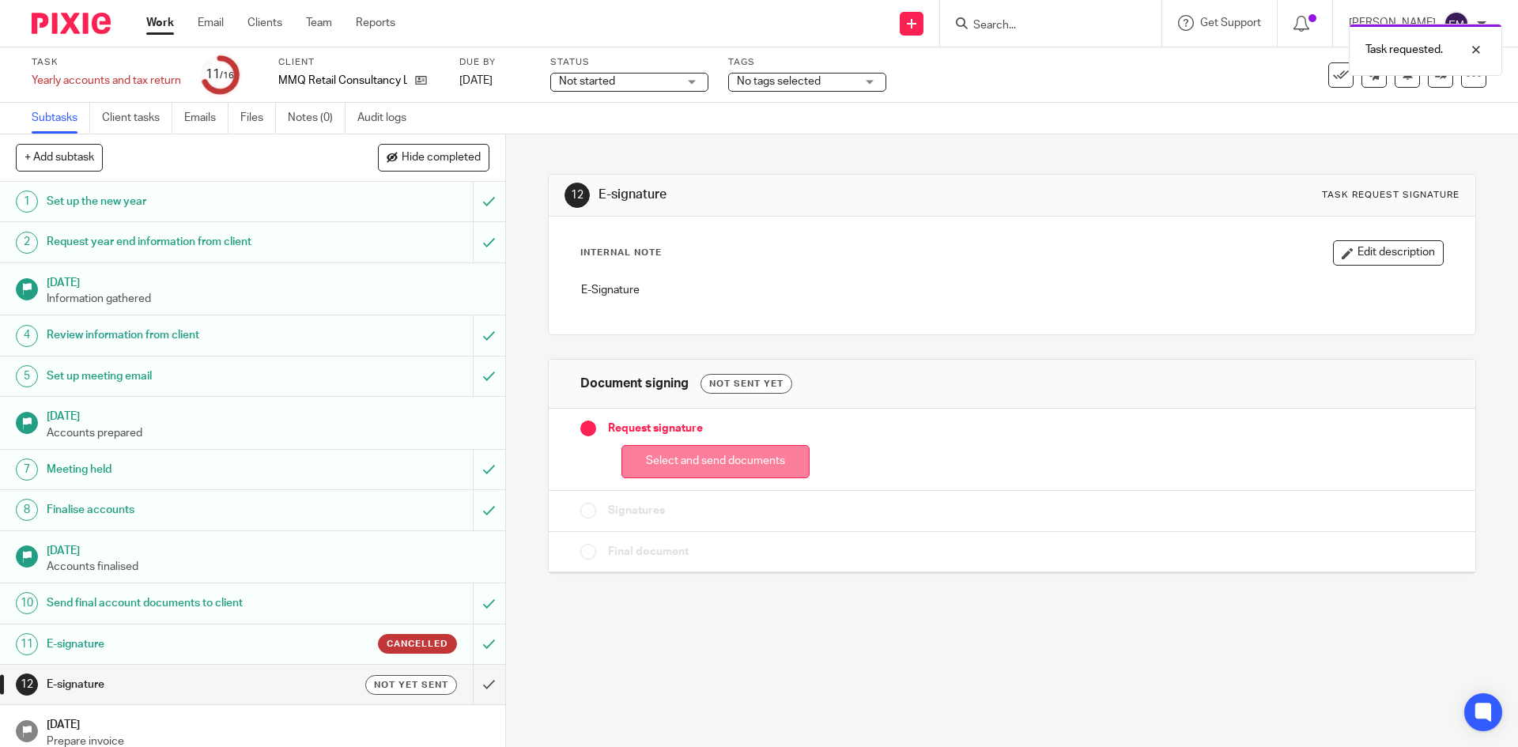
click at [699, 466] on button "Select and send documents" at bounding box center [716, 462] width 188 height 34
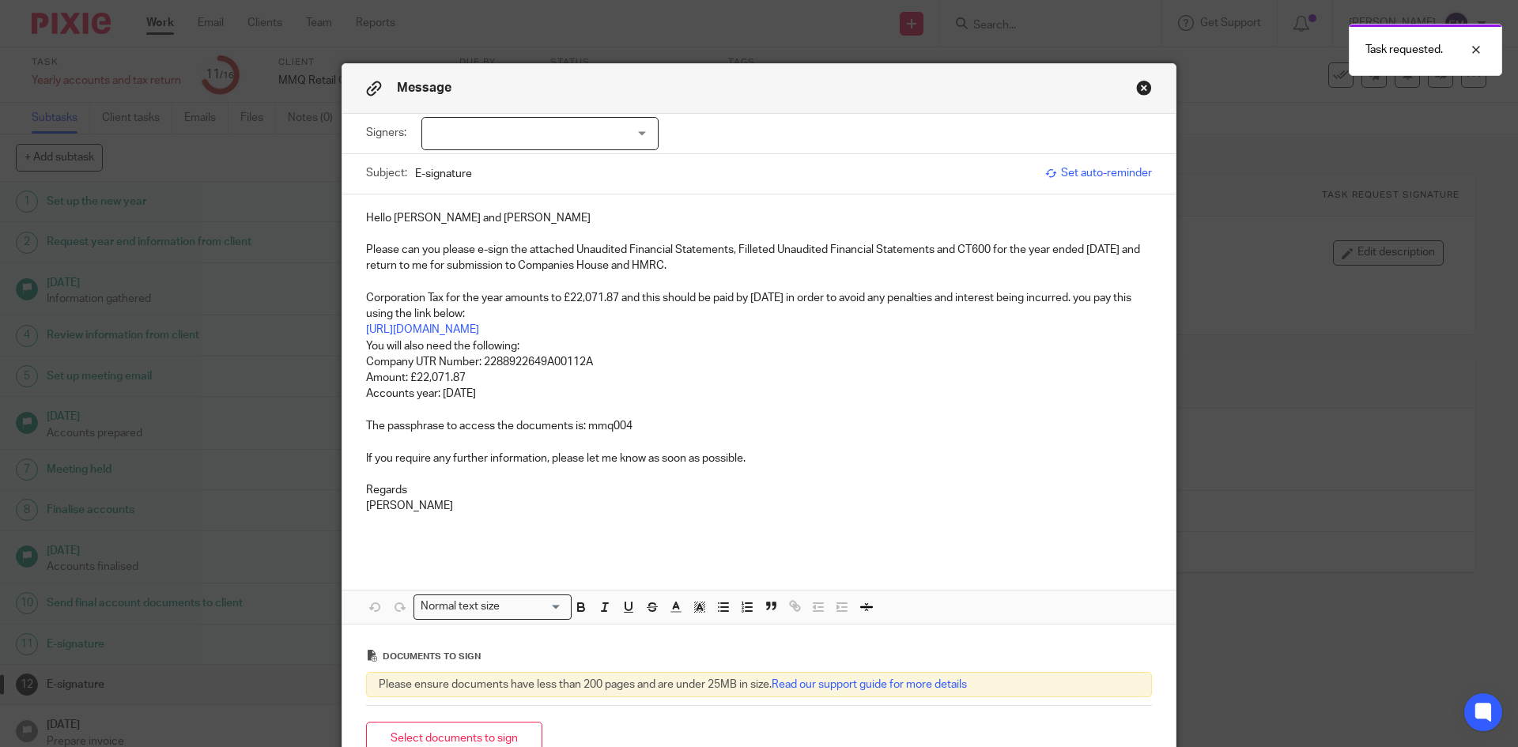
click at [444, 134] on div at bounding box center [540, 133] width 237 height 33
click at [444, 164] on input "checkbox" at bounding box center [434, 166] width 30 height 30
checkbox input "true"
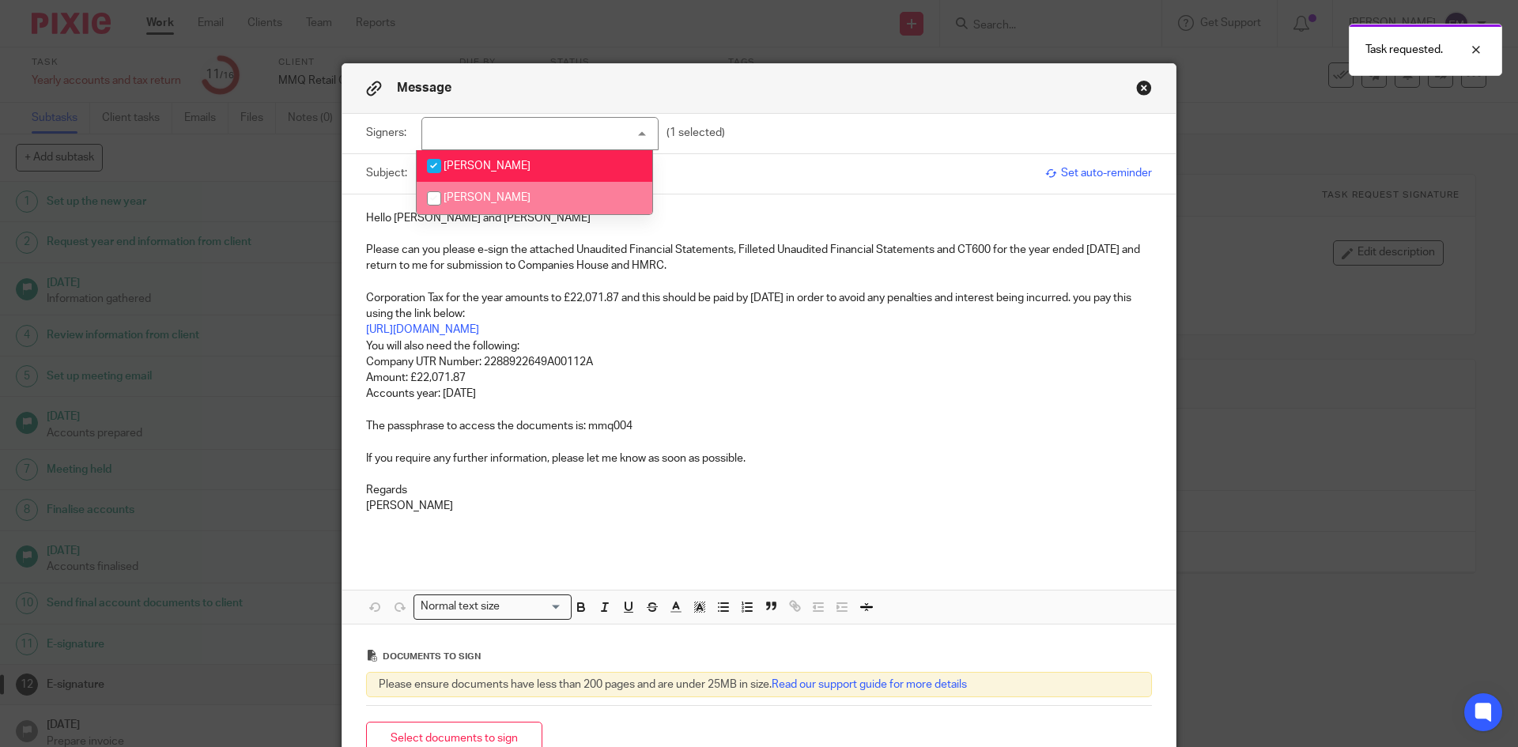
click at [434, 202] on input "checkbox" at bounding box center [434, 198] width 30 height 30
checkbox input "true"
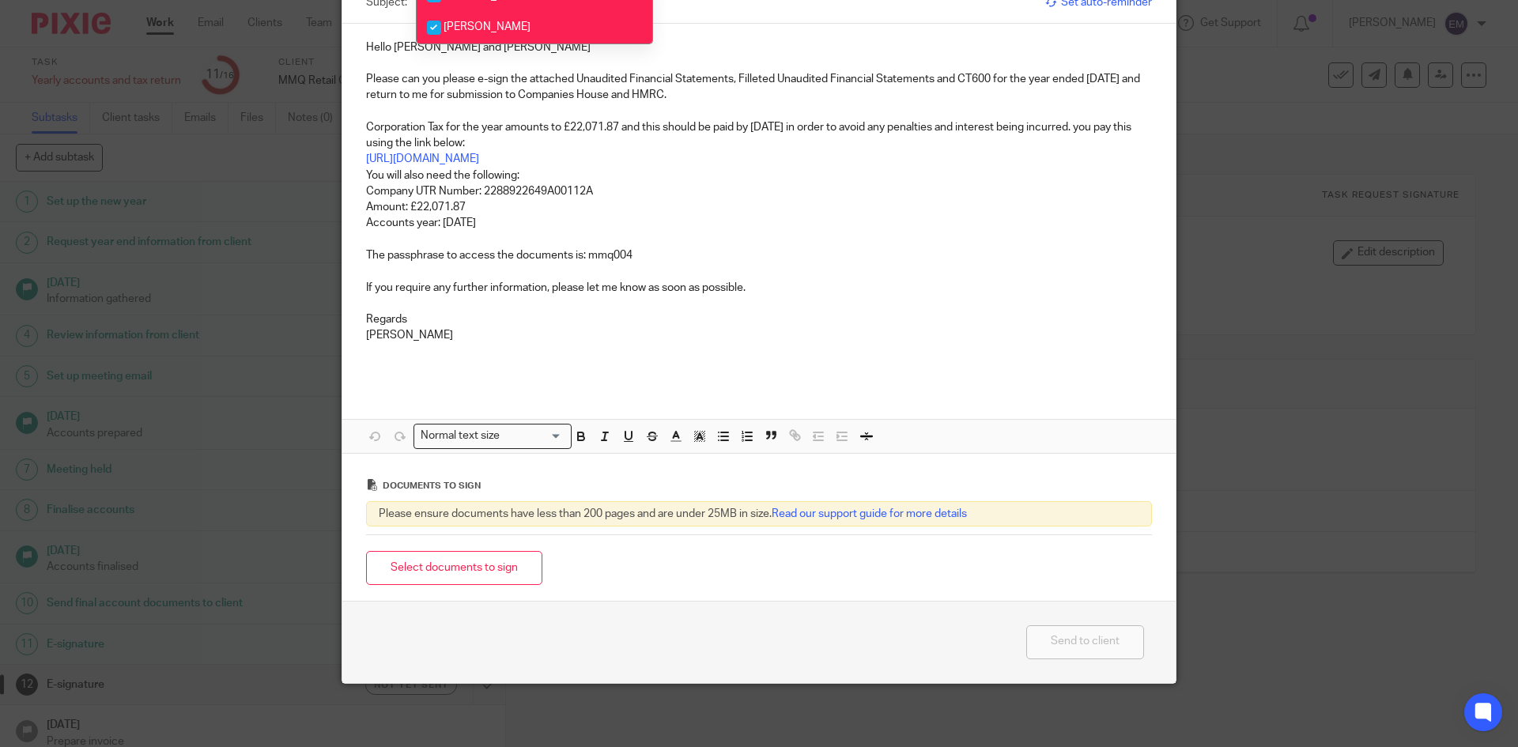
scroll to position [92, 0]
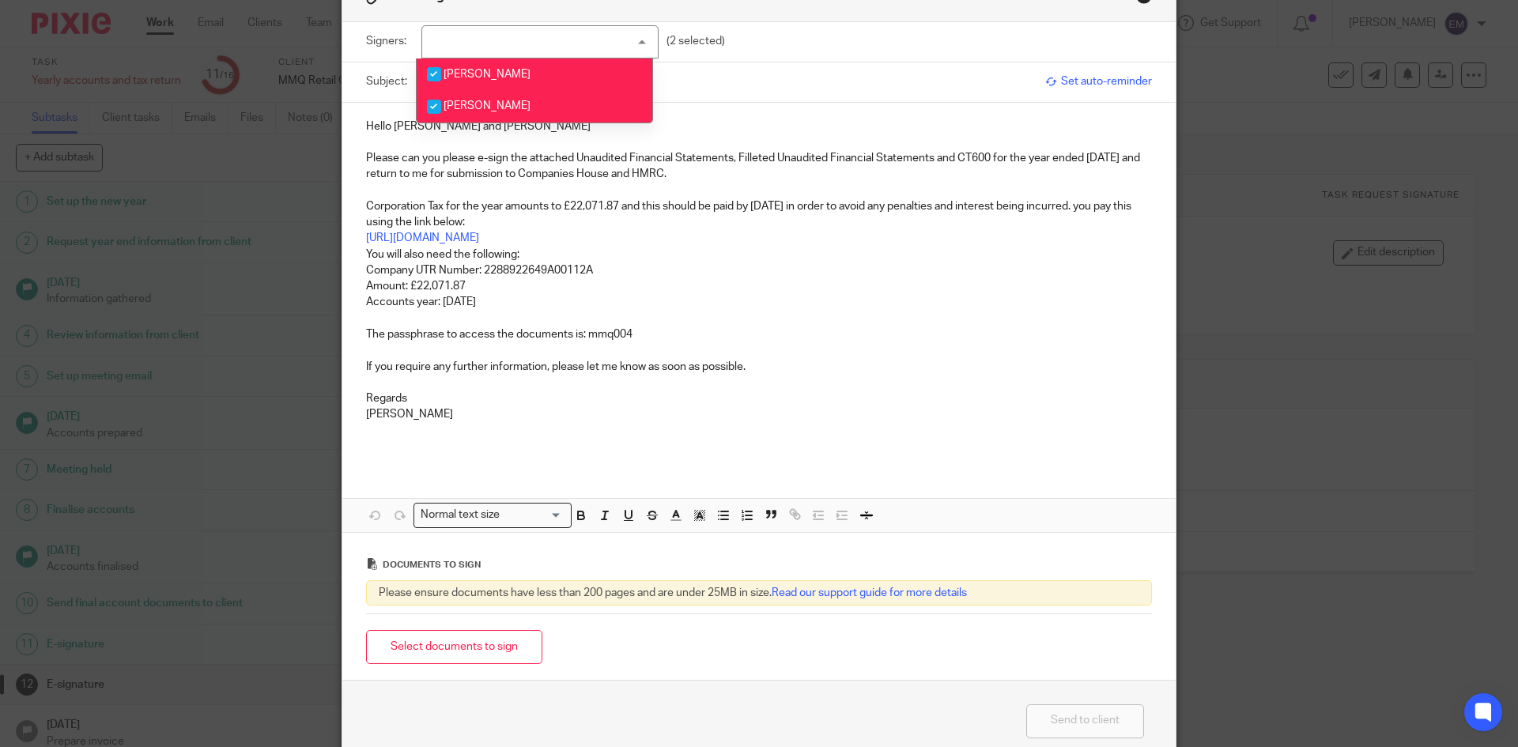
drag, startPoint x: 406, startPoint y: 645, endPoint x: 417, endPoint y: 651, distance: 12.4
click at [406, 645] on button "Select documents to sign" at bounding box center [454, 647] width 176 height 34
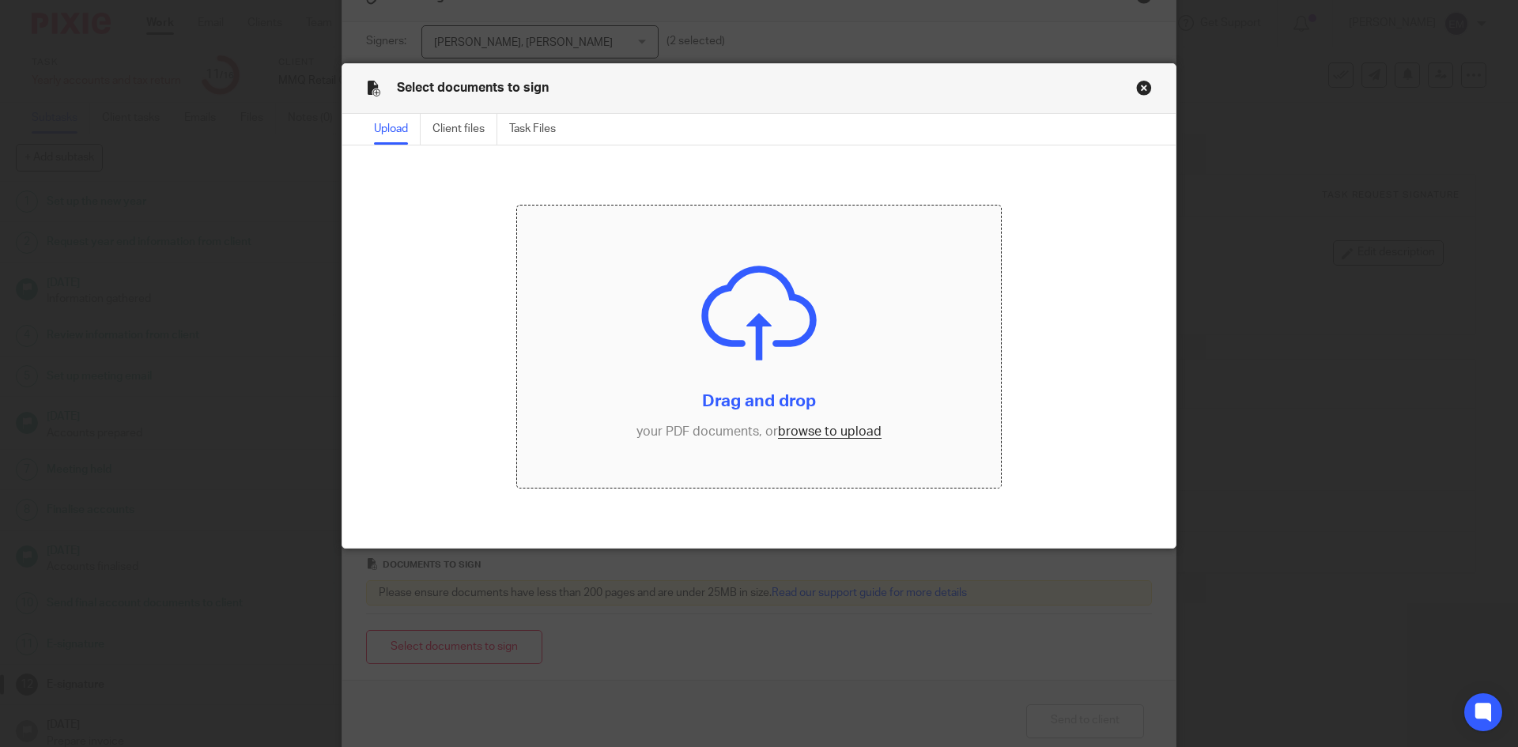
click at [813, 432] on input "file" at bounding box center [759, 347] width 485 height 283
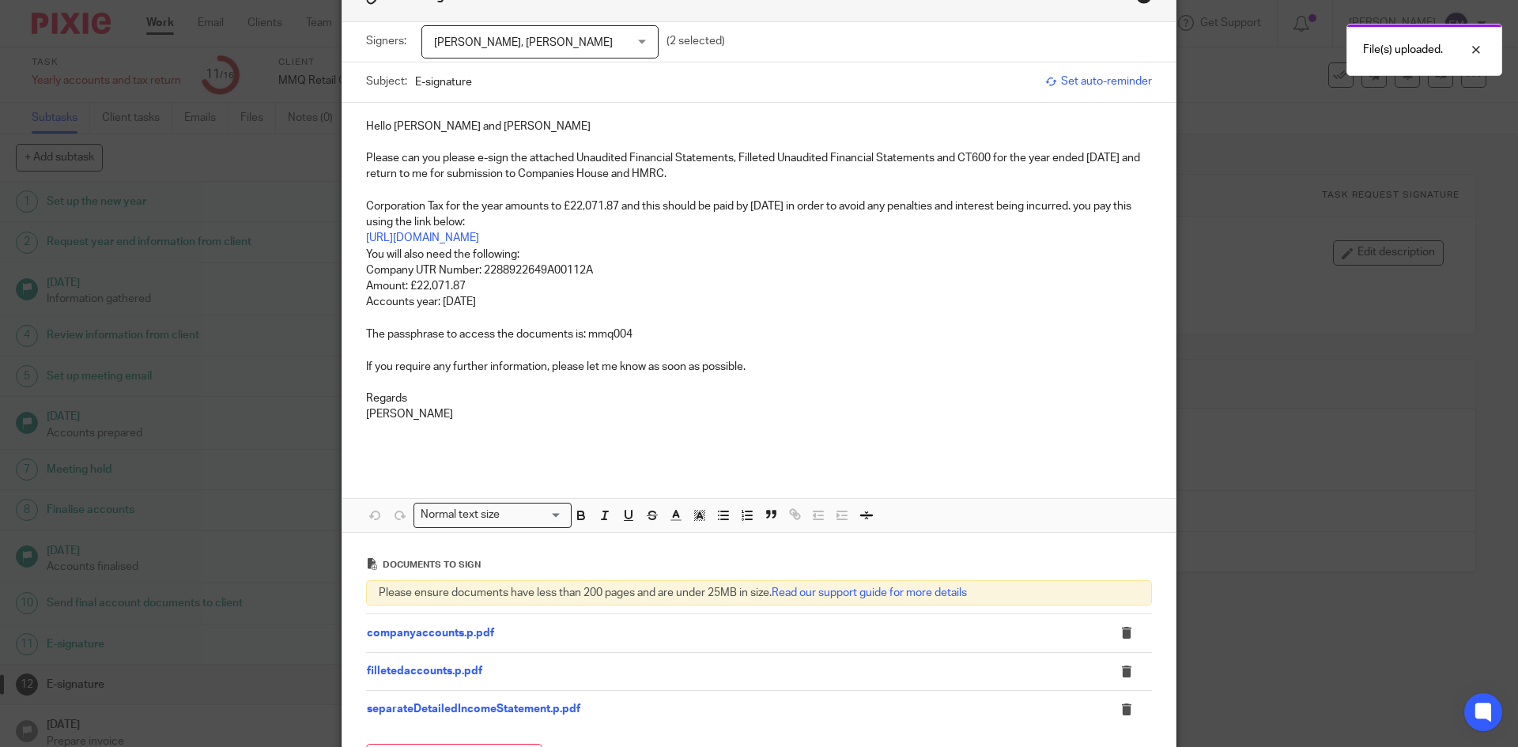
scroll to position [285, 0]
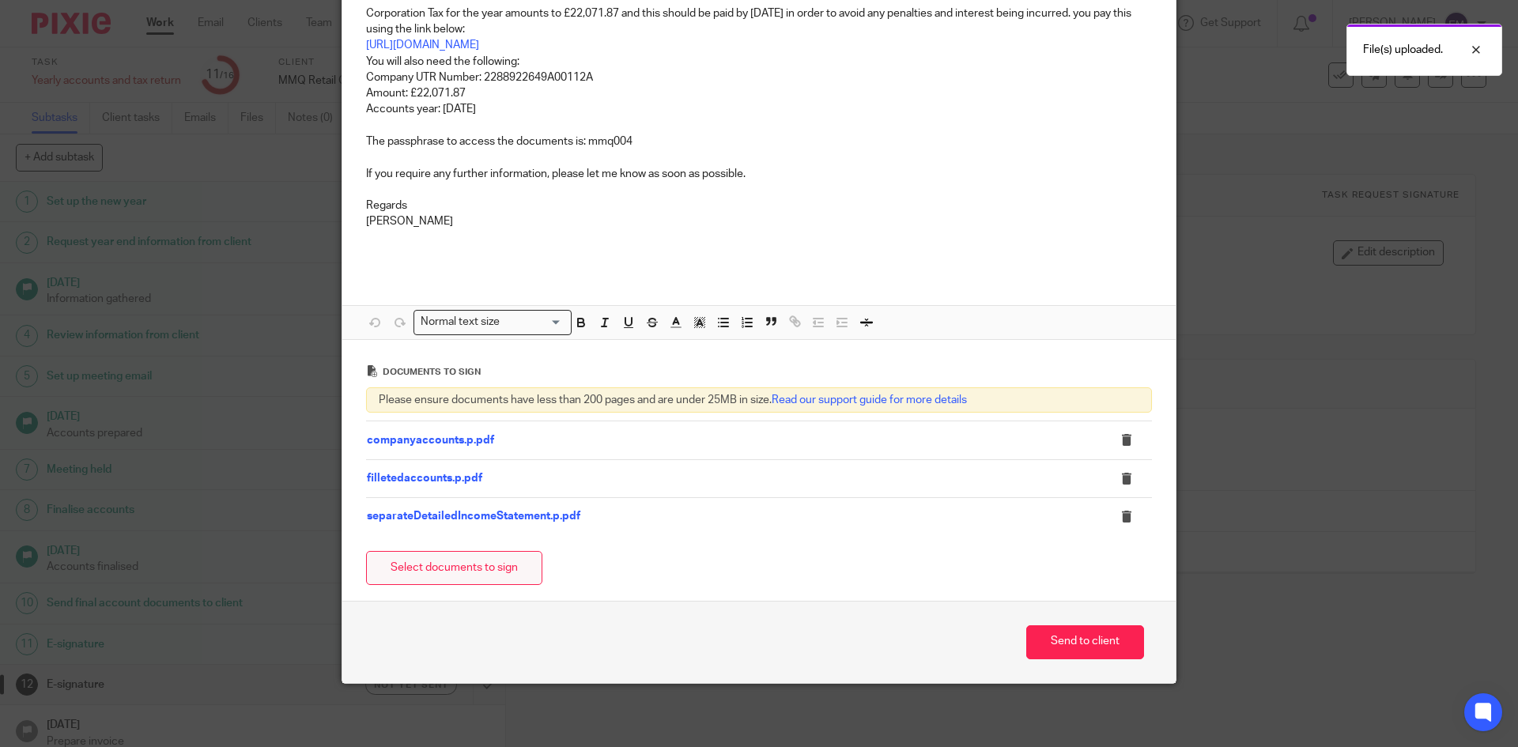
click at [493, 561] on button "Select documents to sign" at bounding box center [454, 568] width 176 height 34
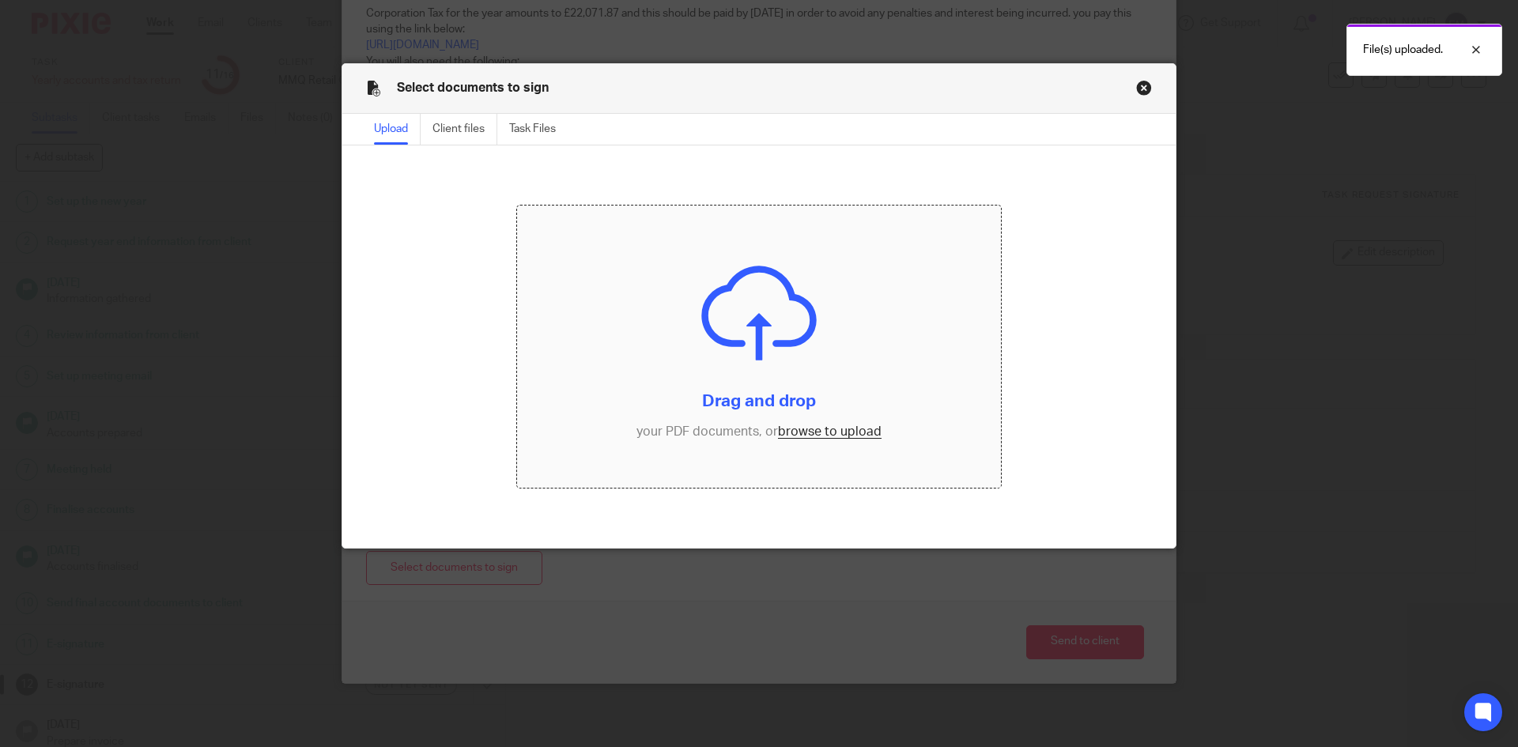
click at [822, 440] on input "file" at bounding box center [759, 347] width 485 height 283
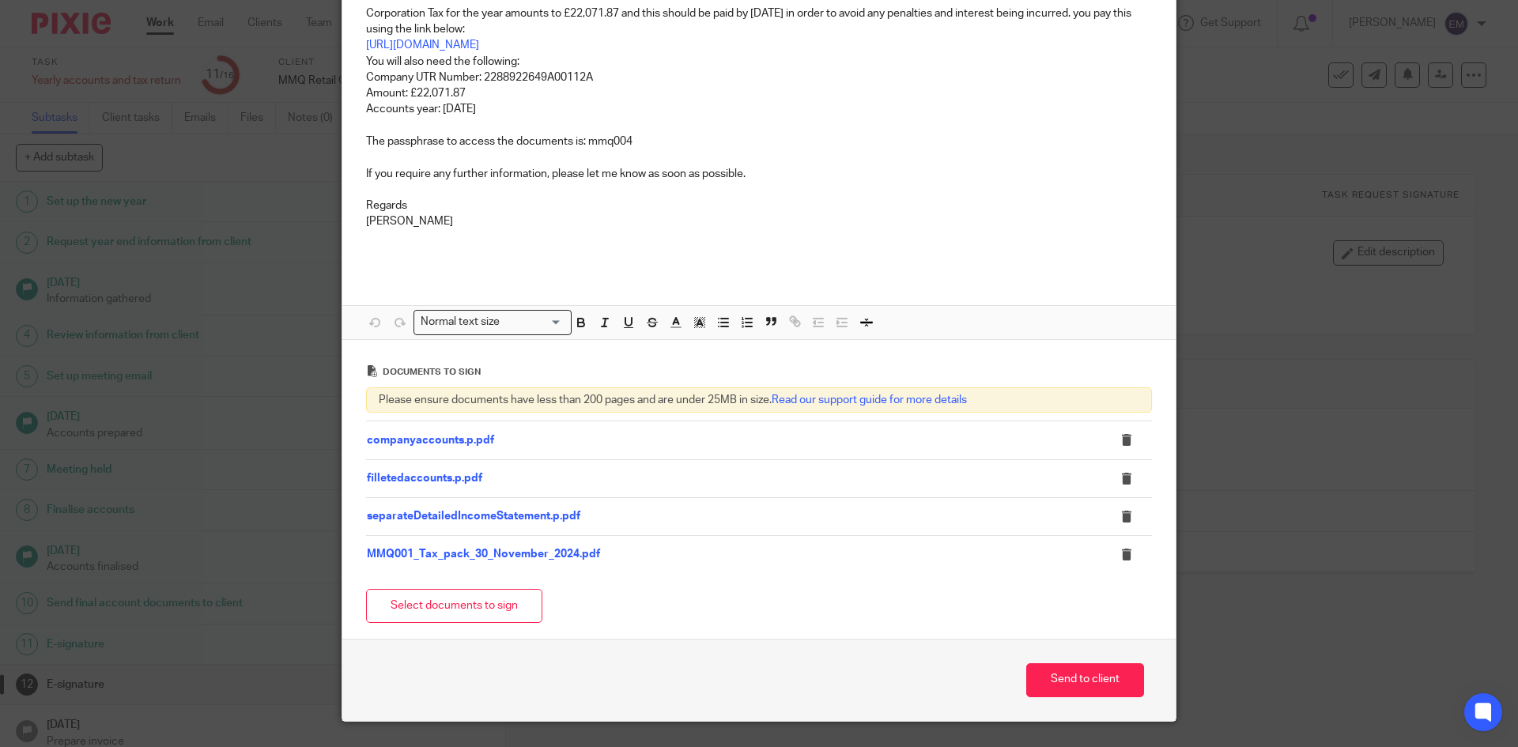
scroll to position [323, 0]
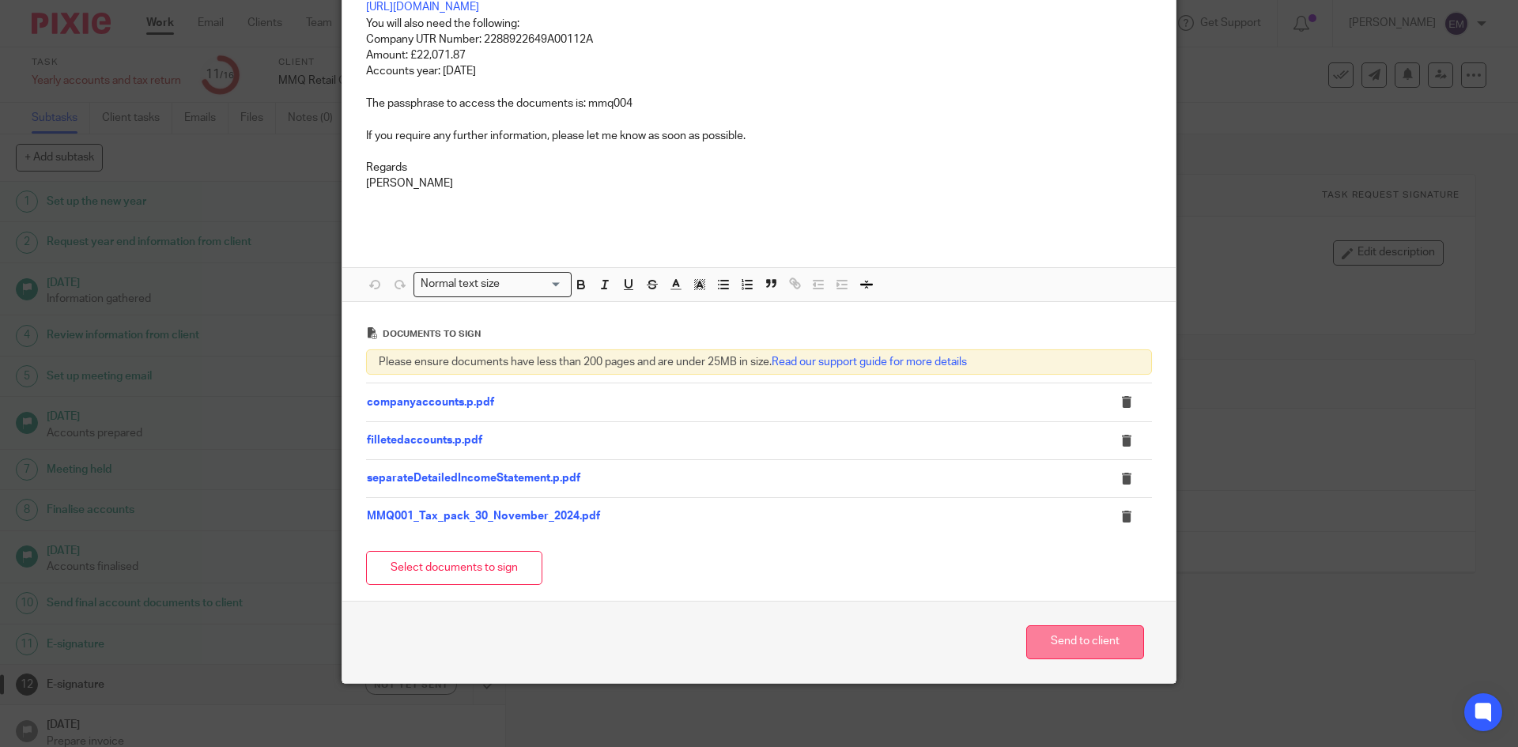
click at [1112, 654] on button "Send to client" at bounding box center [1085, 643] width 118 height 34
